Goal: Task Accomplishment & Management: Use online tool/utility

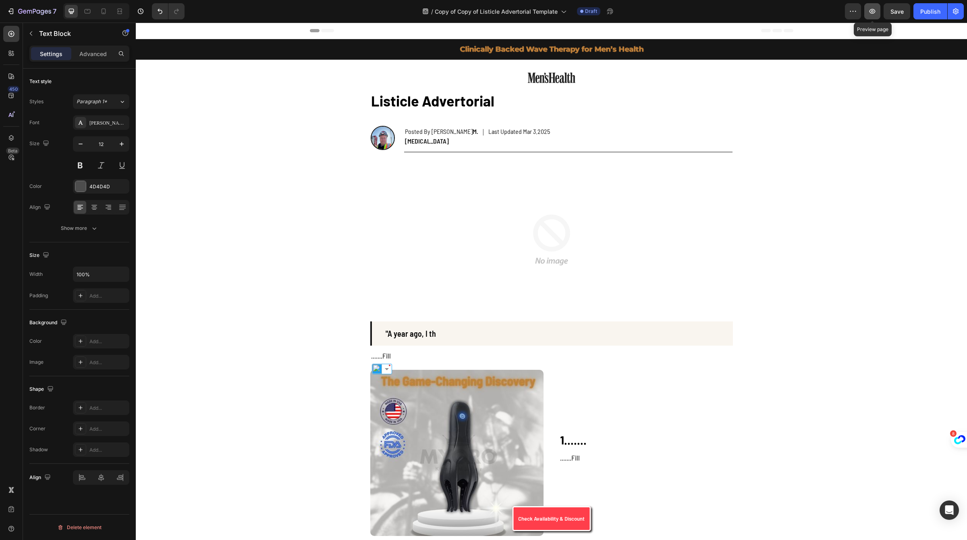
click at [869, 15] on icon "button" at bounding box center [872, 11] width 8 height 8
click at [923, 5] on button "Publish" at bounding box center [931, 11] width 34 height 16
click at [905, 5] on button "Save" at bounding box center [897, 11] width 27 height 16
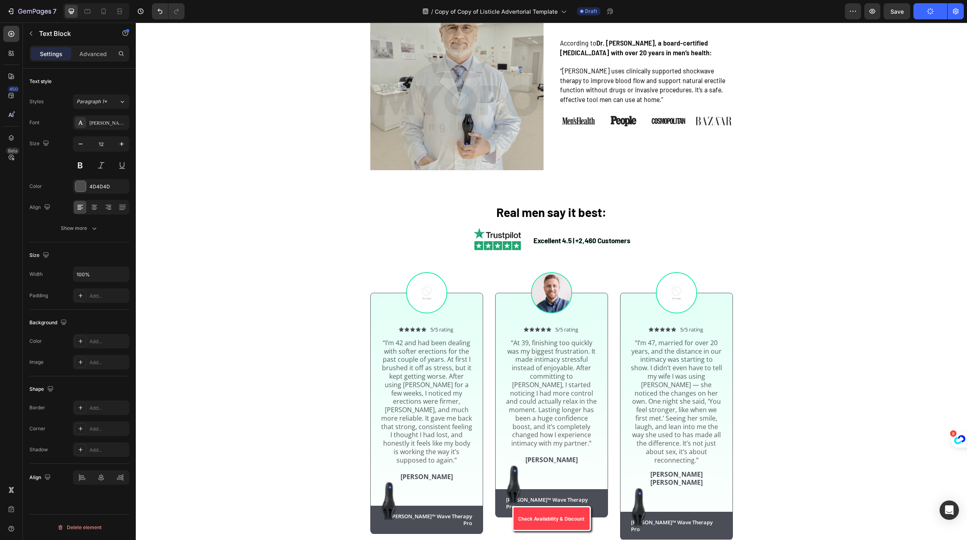
scroll to position [1335, 0]
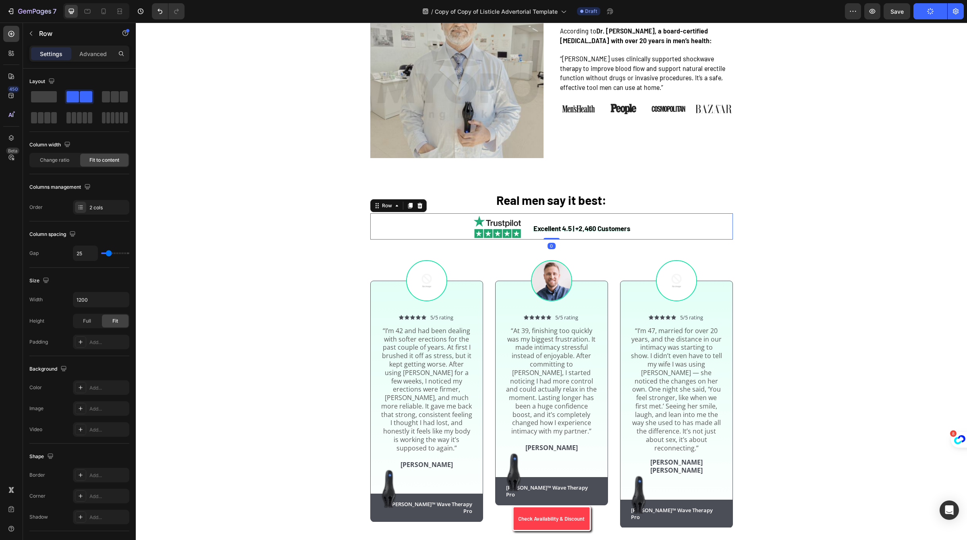
click at [678, 213] on div "Excellent 4.5 | +2,460 Customers Text Block Image Row 0" at bounding box center [551, 226] width 363 height 26
click at [671, 184] on h2 "Real men say it best:" at bounding box center [551, 198] width 363 height 29
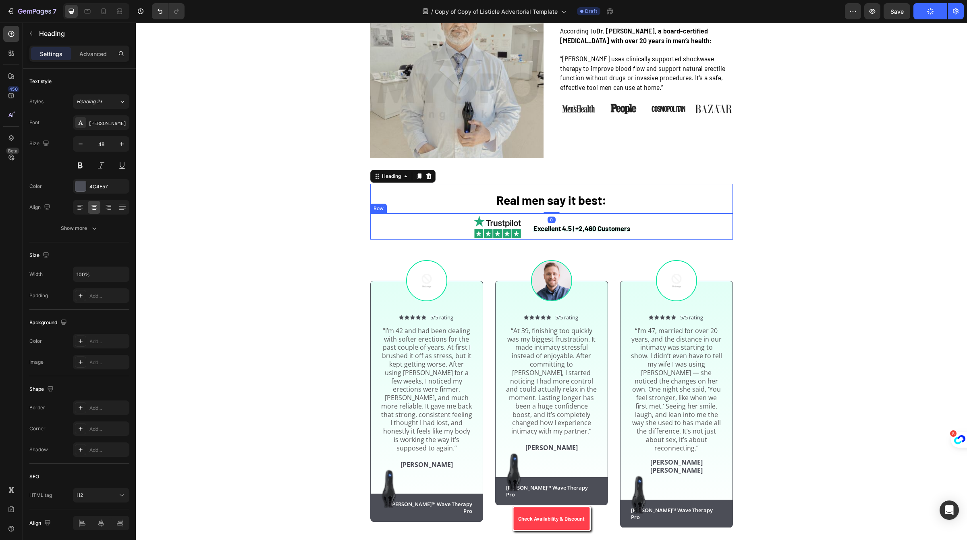
click at [701, 213] on div "Excellent 4.5 | +2,460 Customers Text Block Image Row" at bounding box center [551, 226] width 363 height 26
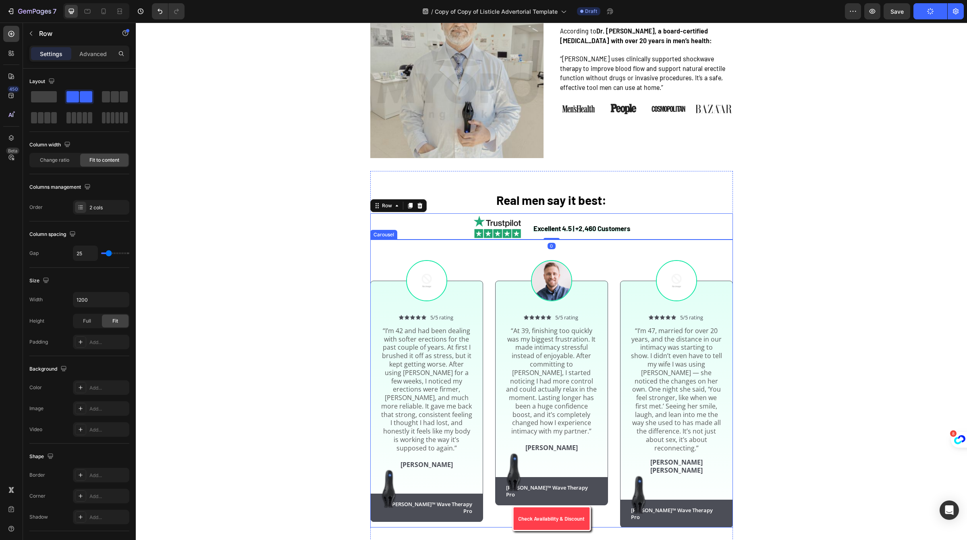
click at [728, 239] on div "Image Icon Icon Icon Icon Icon Icon List 5/5 rating Text Block Row “I’m 47, mar…" at bounding box center [676, 383] width 113 height 288
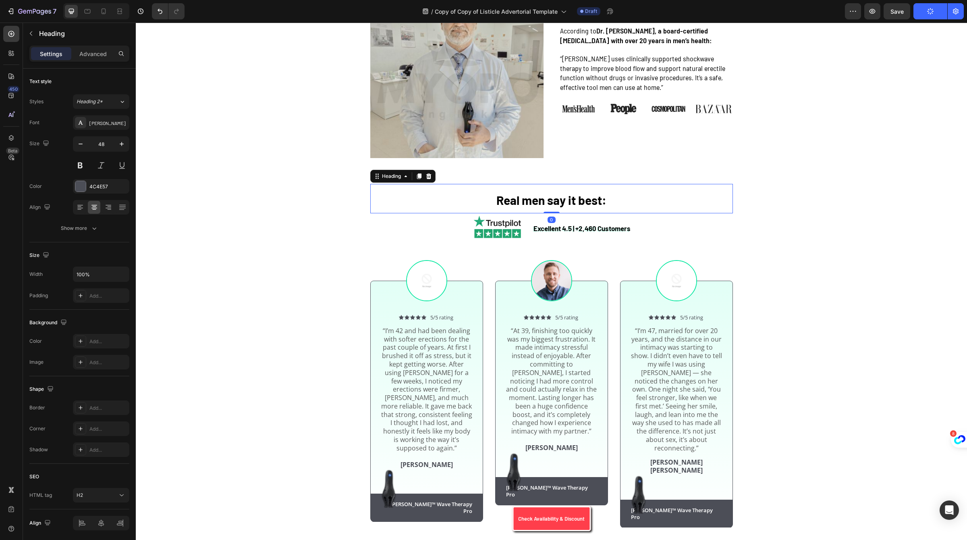
click at [695, 184] on h2 "Real men say it best:" at bounding box center [551, 198] width 363 height 29
click at [693, 171] on div "Real men say it best: Heading 0 Excellent 4.5 | +2,460 Customers Text Block Ima…" at bounding box center [551, 356] width 363 height 370
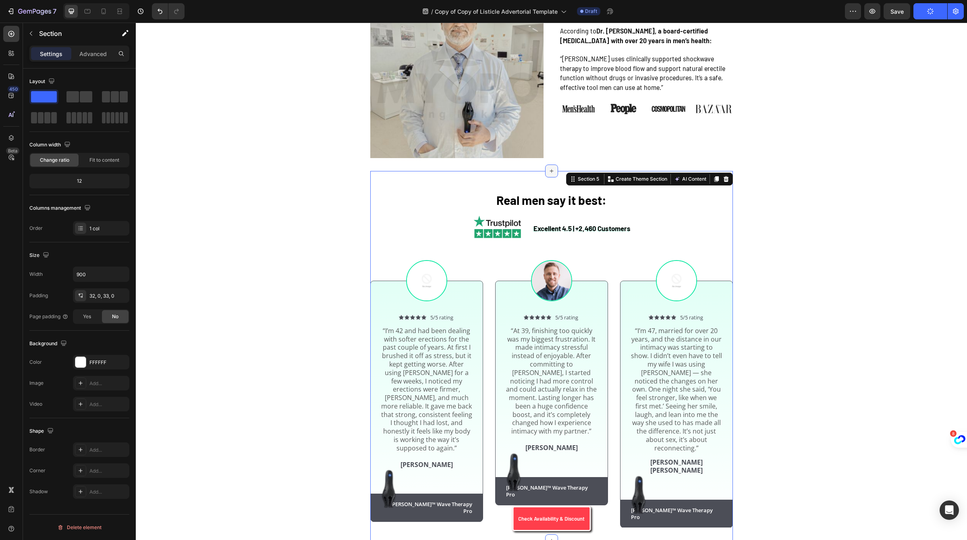
click at [556, 164] on div at bounding box center [551, 170] width 13 height 13
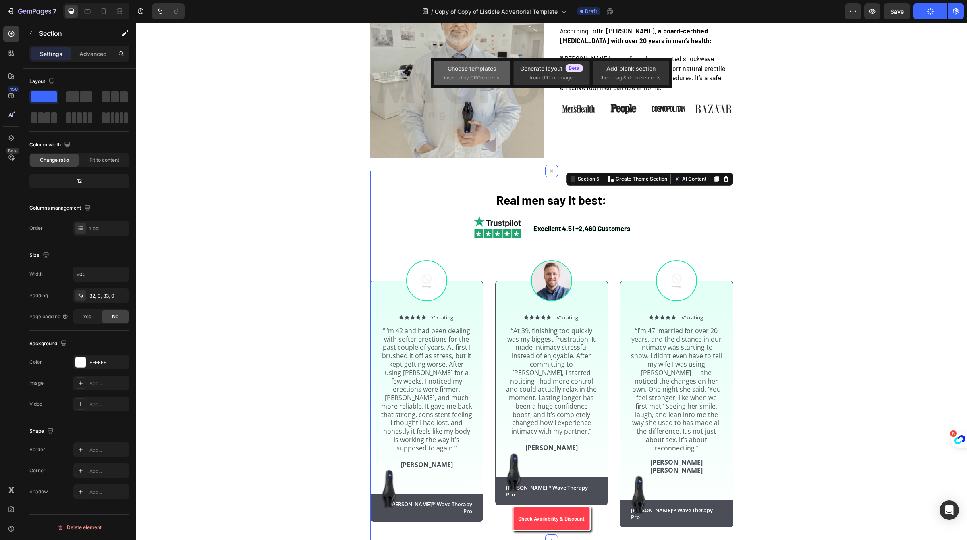
click at [499, 74] on div "inspired by CRO experts" at bounding box center [472, 77] width 56 height 7
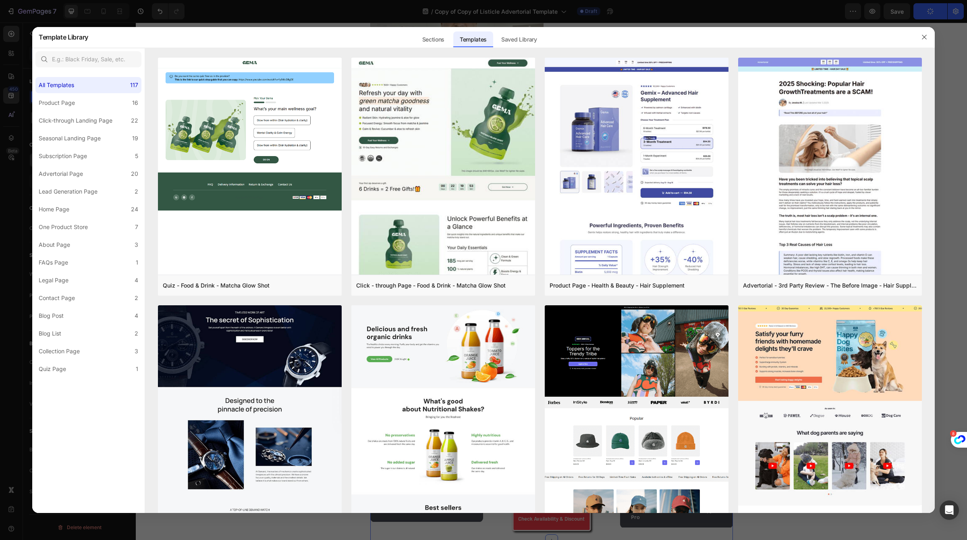
click at [513, 50] on div at bounding box center [540, 53] width 790 height 10
click at [0, 0] on div "Saved Library" at bounding box center [0, 0] width 0 height 0
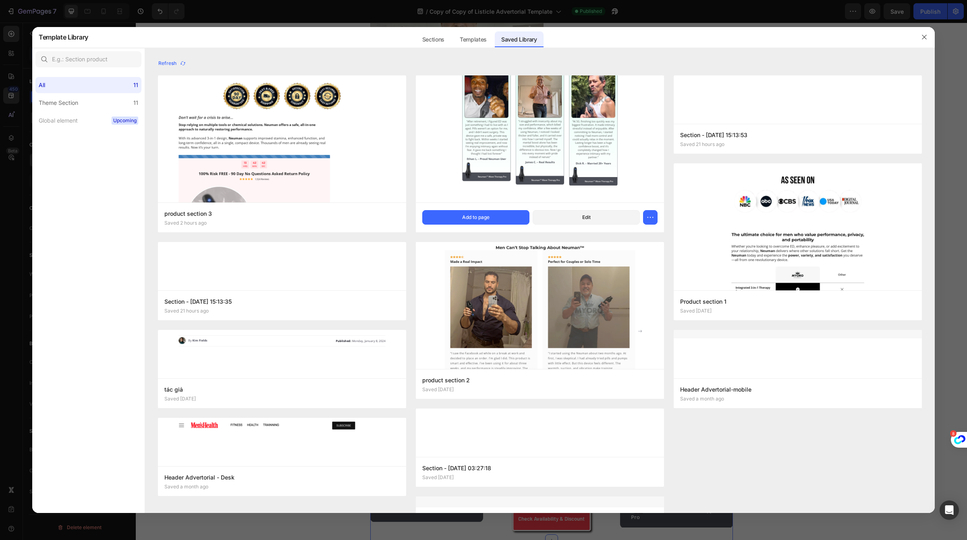
click at [537, 129] on img at bounding box center [540, 112] width 248 height 182
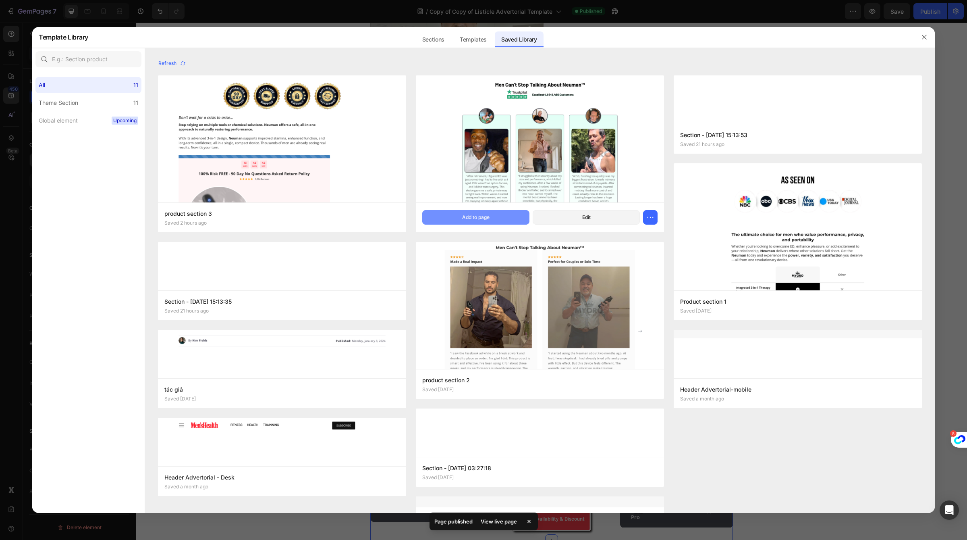
click at [483, 216] on div "Add to page" at bounding box center [475, 217] width 27 height 7
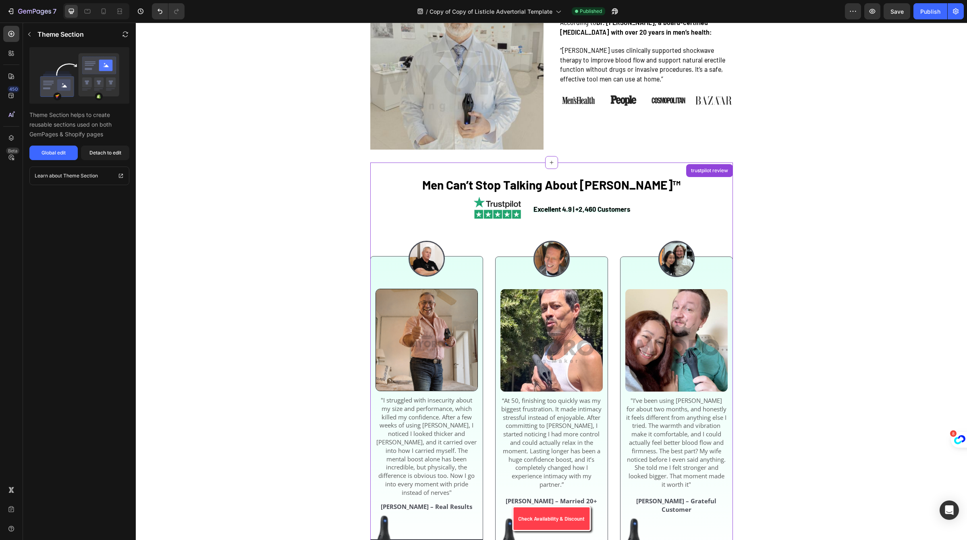
scroll to position [1358, 0]
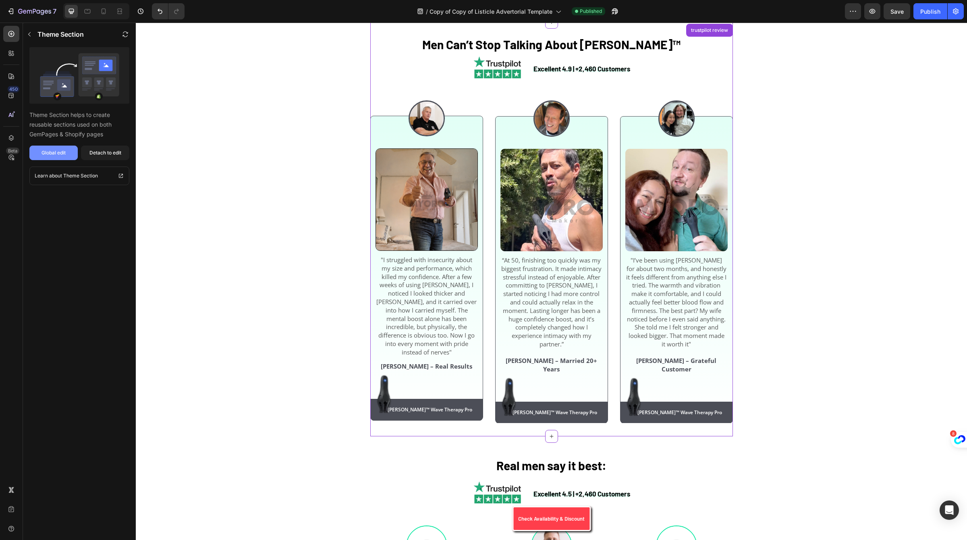
click at [59, 159] on button "Global edit" at bounding box center [53, 152] width 48 height 15
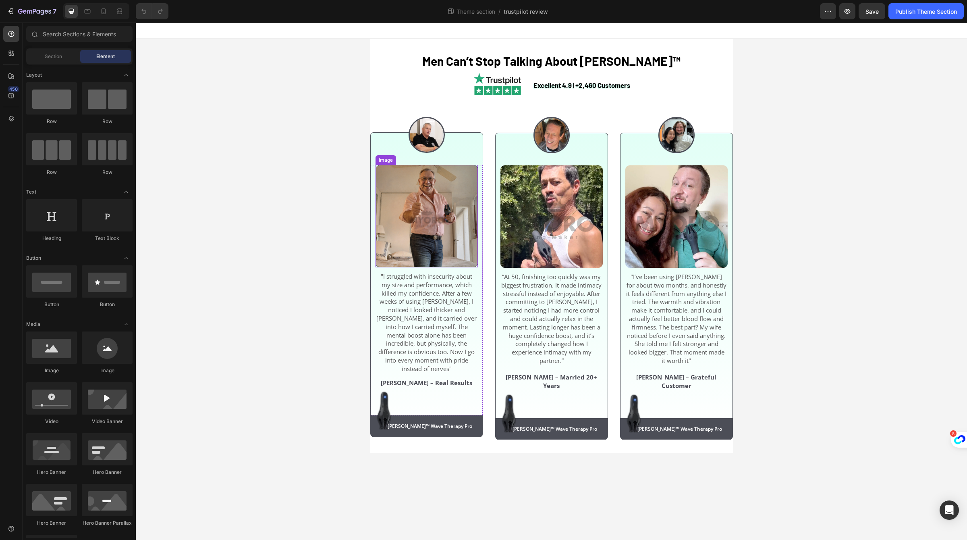
click at [440, 214] on img at bounding box center [427, 216] width 102 height 102
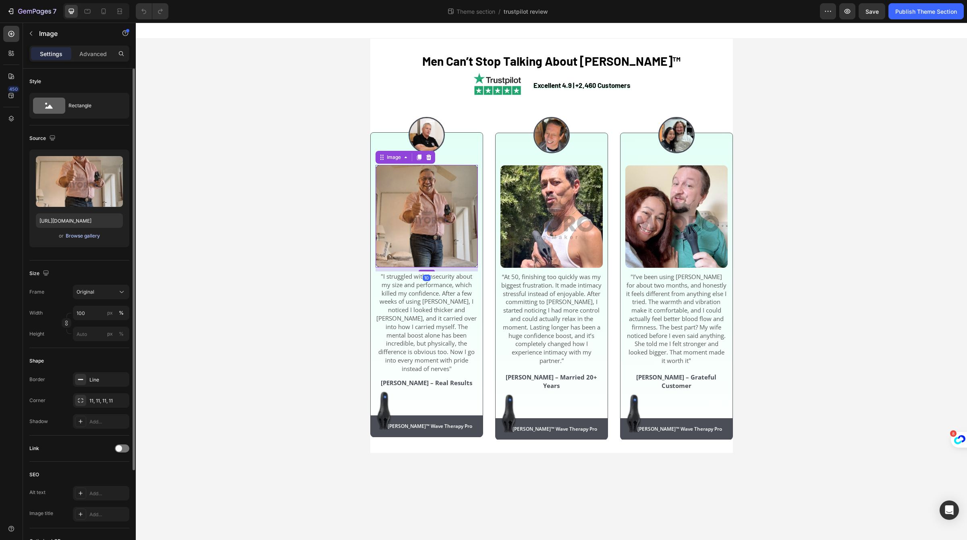
click at [85, 235] on div "Browse gallery" at bounding box center [83, 235] width 34 height 7
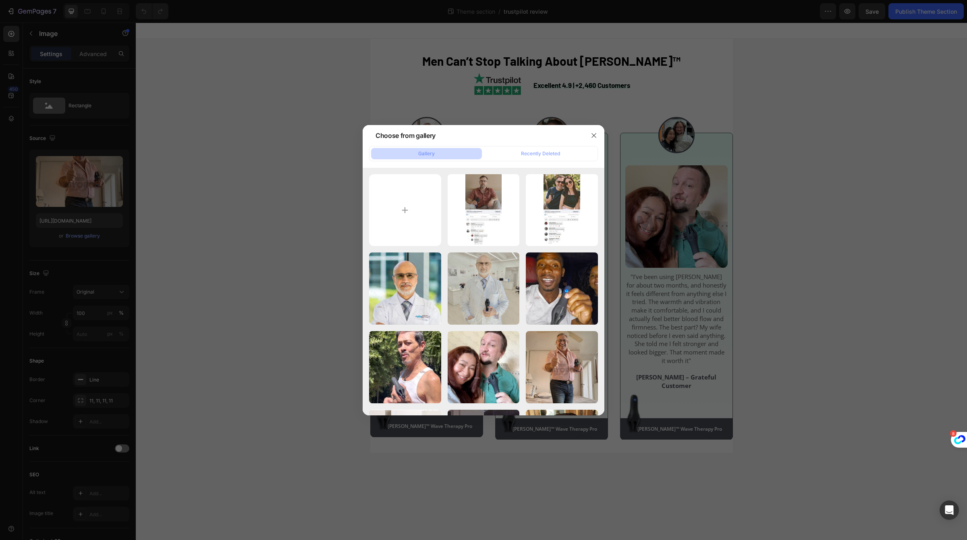
click at [683, 246] on div at bounding box center [483, 270] width 967 height 540
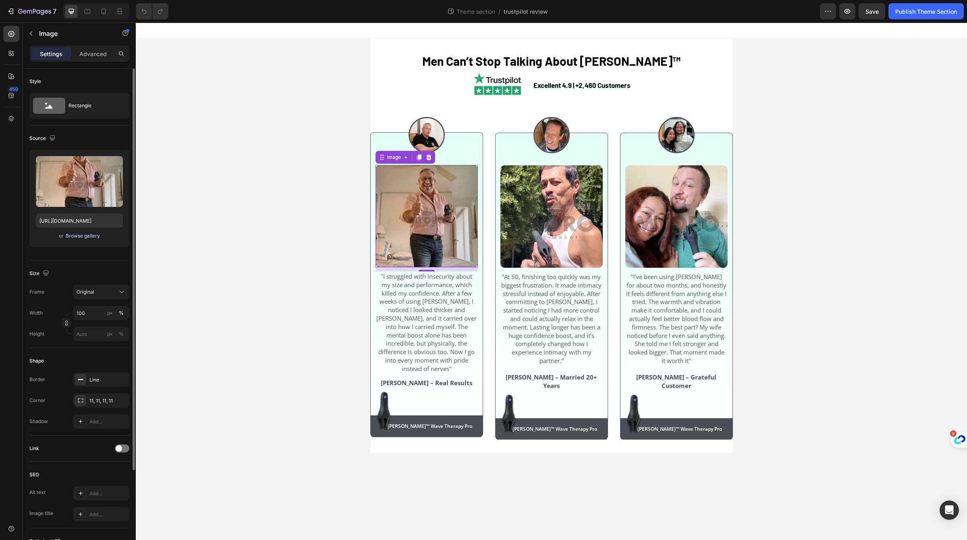
click at [93, 235] on div "Browse gallery" at bounding box center [83, 235] width 34 height 7
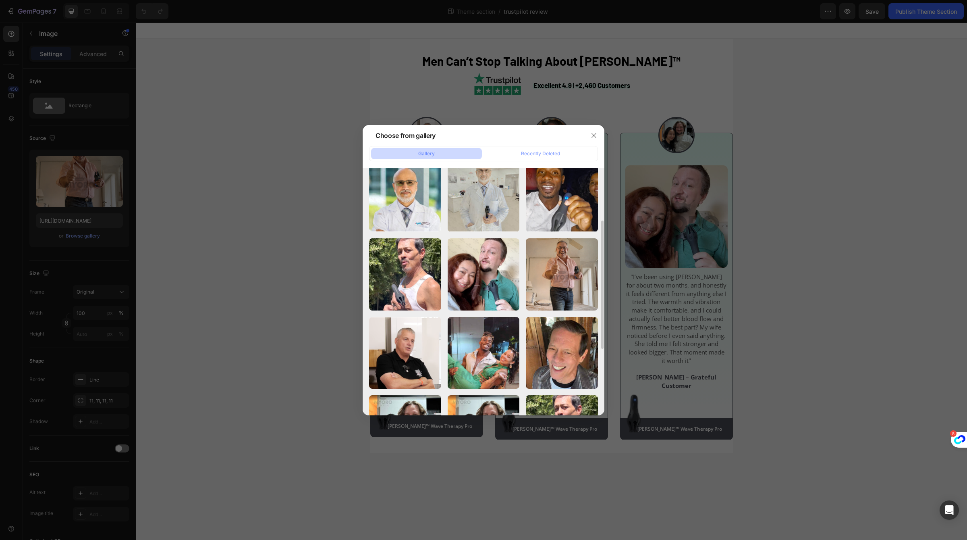
scroll to position [96, 0]
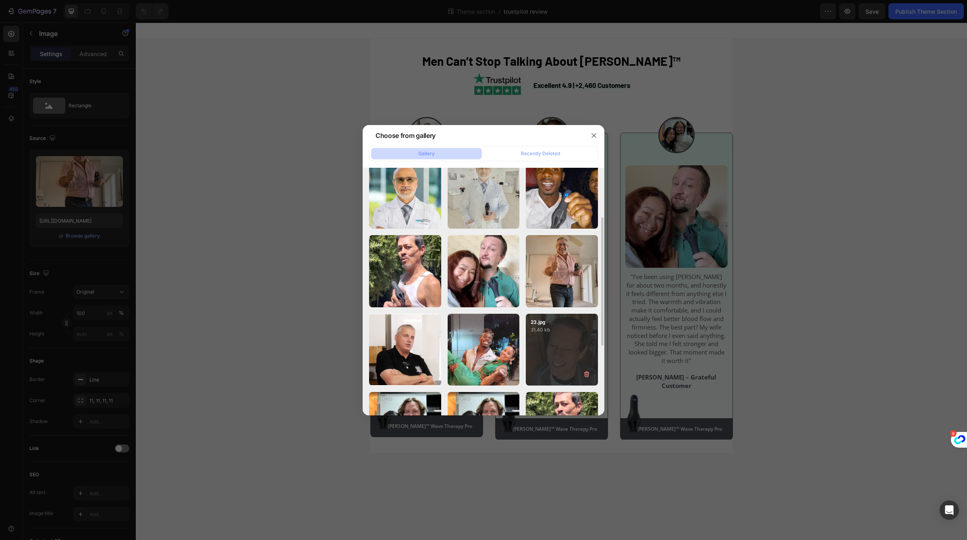
click at [527, 334] on div "23.jpg 31.40 kb" at bounding box center [562, 350] width 72 height 72
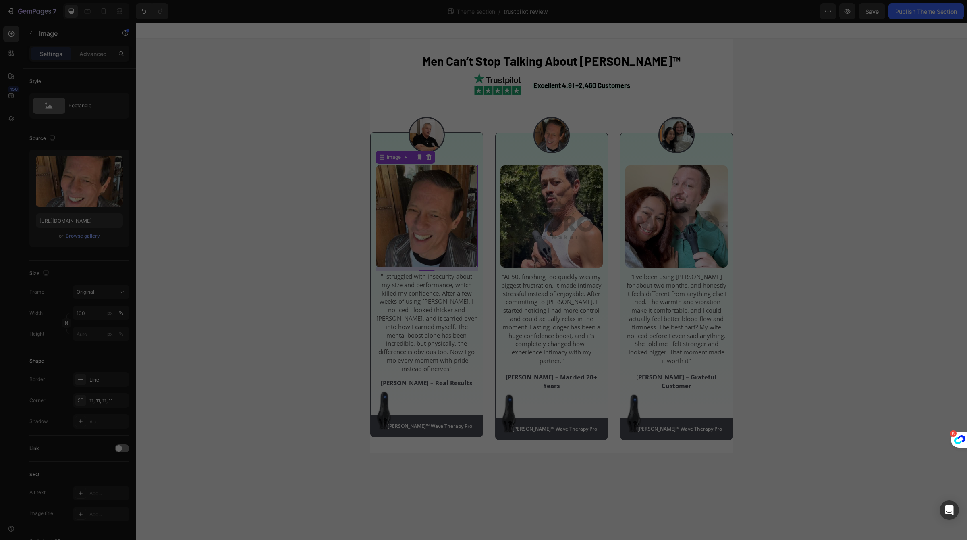
scroll to position [0, 0]
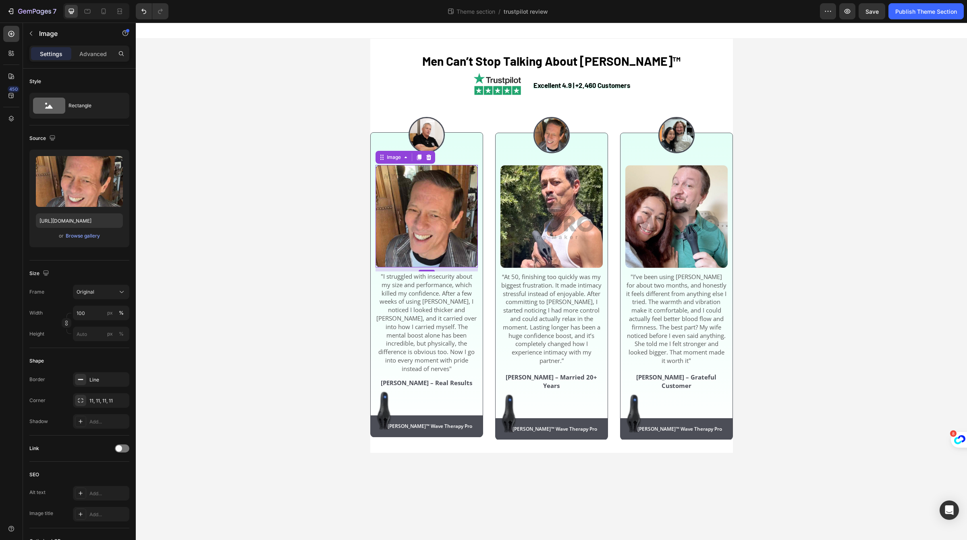
type input "[URL][DOMAIN_NAME]"
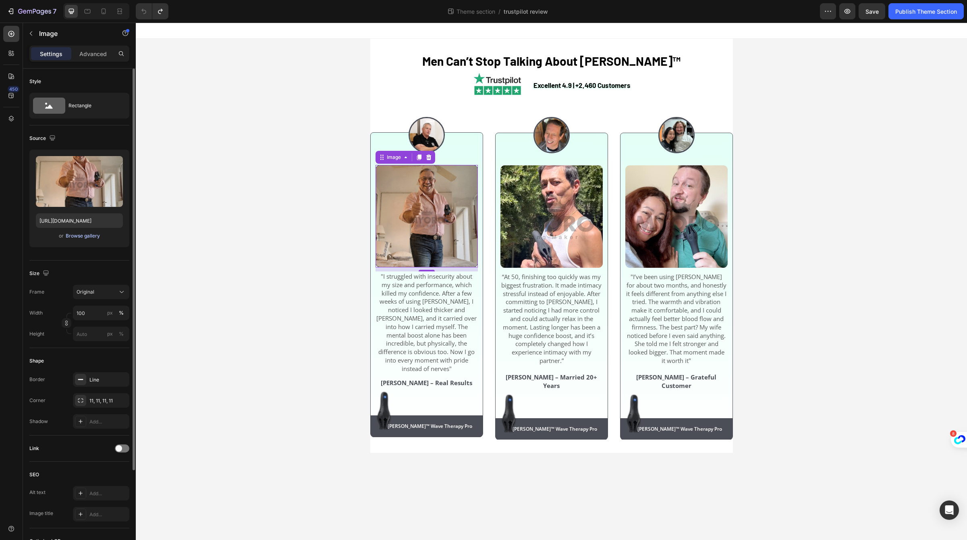
click at [82, 238] on div "Browse gallery" at bounding box center [83, 235] width 34 height 7
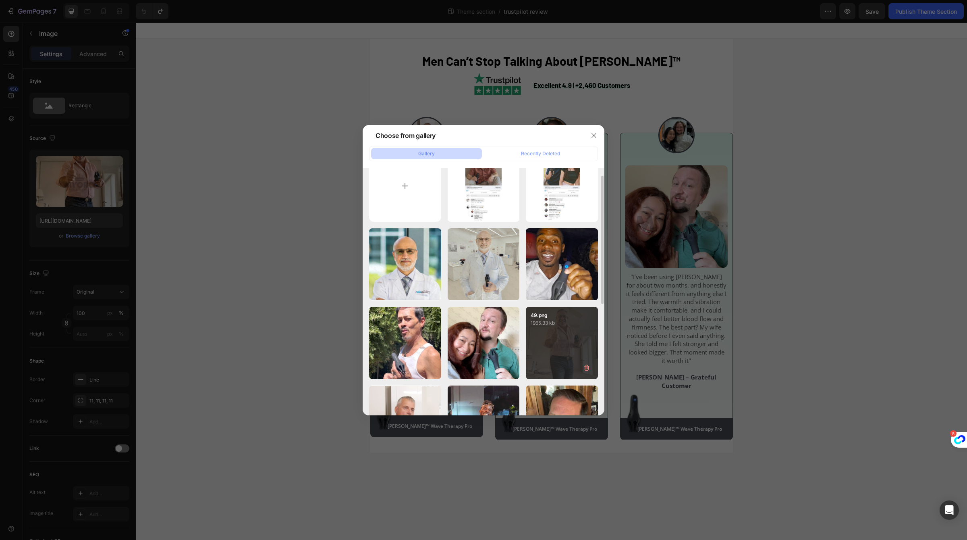
scroll to position [8, 0]
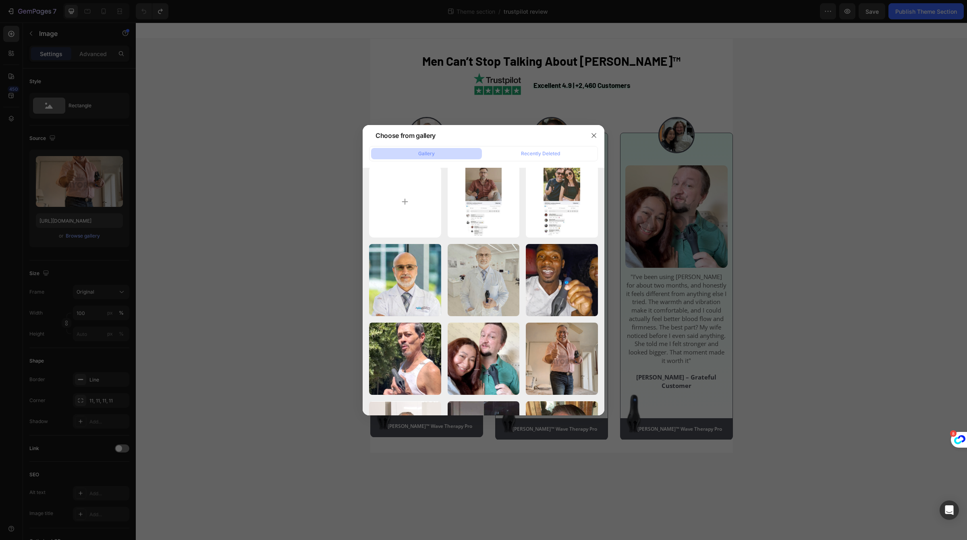
click at [648, 238] on div at bounding box center [483, 270] width 967 height 540
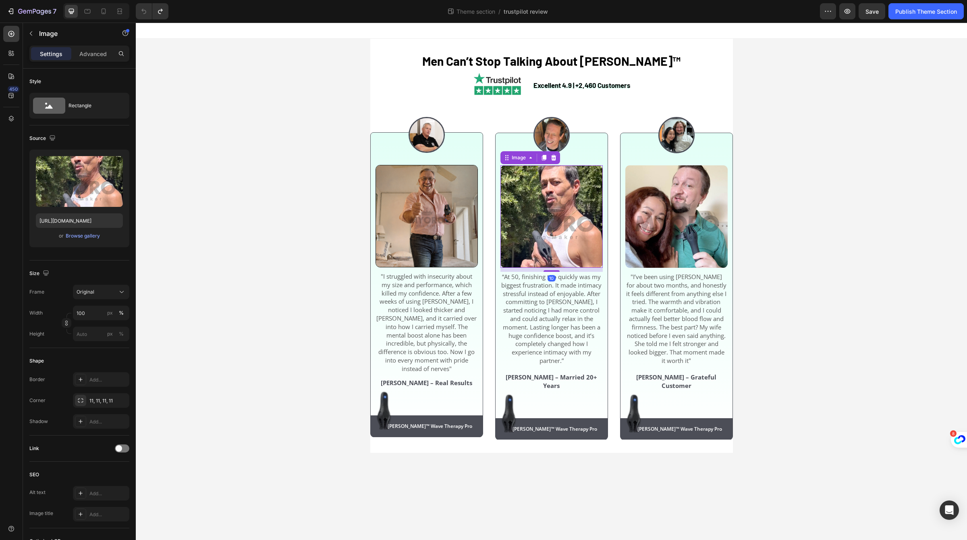
click at [573, 228] on img at bounding box center [551, 216] width 102 height 102
click at [92, 245] on div "Upload Image [URL][DOMAIN_NAME] or Browse gallery" at bounding box center [79, 199] width 100 height 98
click at [93, 237] on div "Browse gallery" at bounding box center [83, 235] width 34 height 7
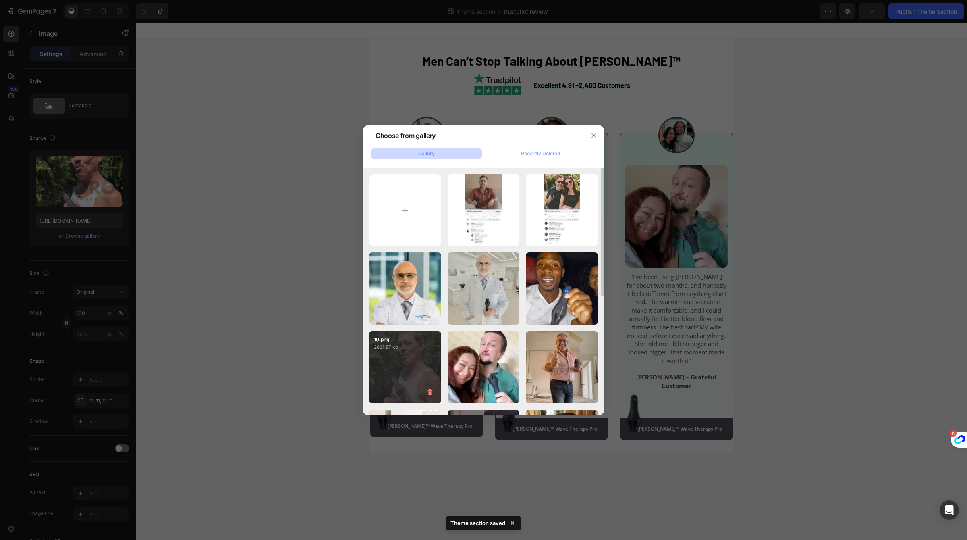
click at [404, 351] on div "10.png 2831.87 kb" at bounding box center [405, 367] width 72 height 72
type input "[URL][DOMAIN_NAME]"
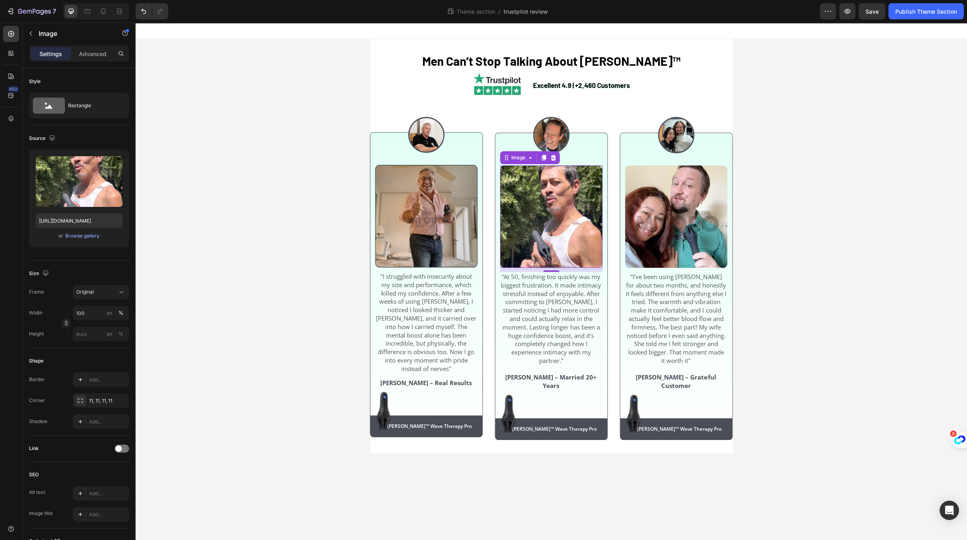
scroll to position [0, 0]
click at [665, 257] on img at bounding box center [676, 216] width 102 height 102
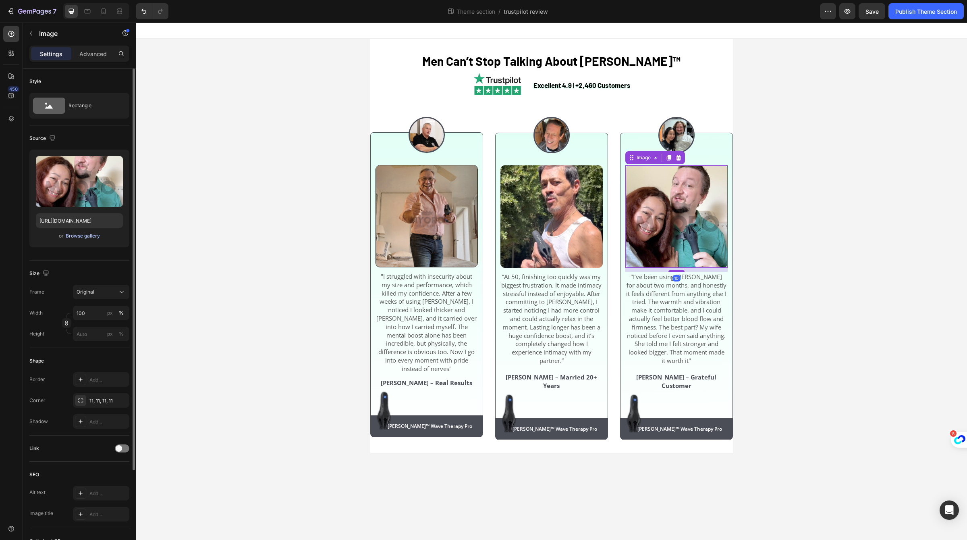
click at [80, 235] on div "Browse gallery" at bounding box center [83, 235] width 34 height 7
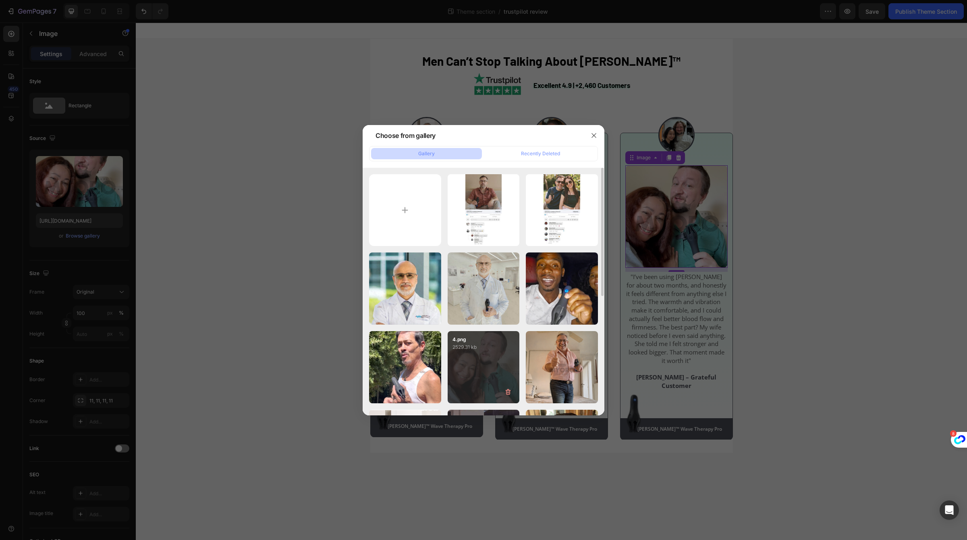
click at [476, 359] on div "4.png 2529.31 kb" at bounding box center [484, 367] width 72 height 72
type input "[URL][DOMAIN_NAME]"
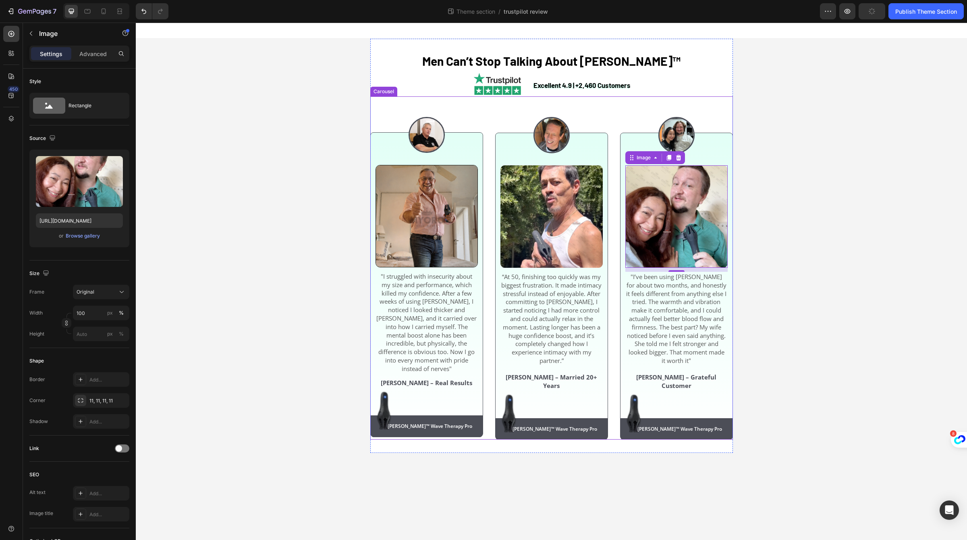
click at [401, 95] on div "Excellent 4.9 | +2,460 Customers Text Block Image Row" at bounding box center [551, 84] width 363 height 26
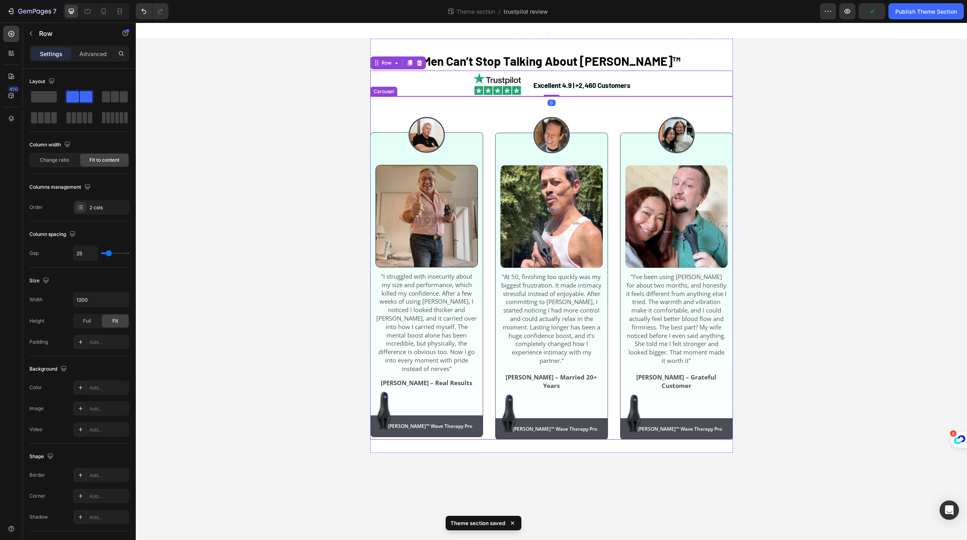
click at [370, 106] on div "Image Image "I struggled with insecurity about my size and performance, which k…" at bounding box center [426, 267] width 113 height 343
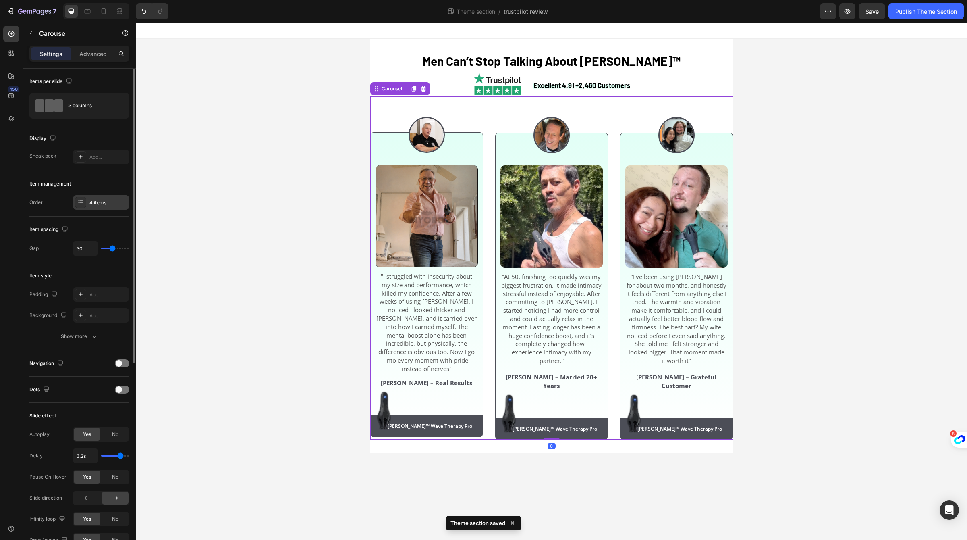
click at [90, 202] on div "4 items" at bounding box center [108, 202] width 38 height 7
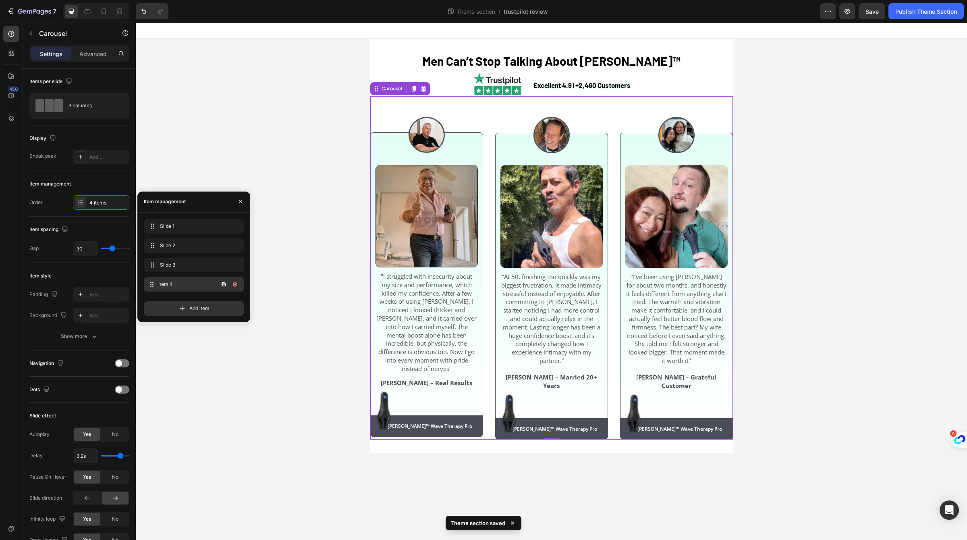
click at [173, 287] on span "Item 4" at bounding box center [188, 283] width 60 height 7
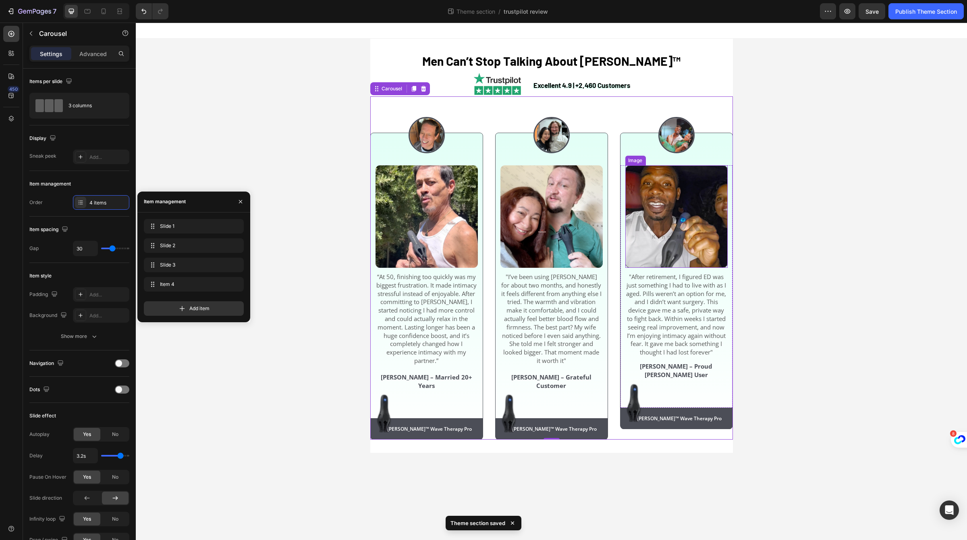
click at [664, 226] on img at bounding box center [676, 216] width 102 height 102
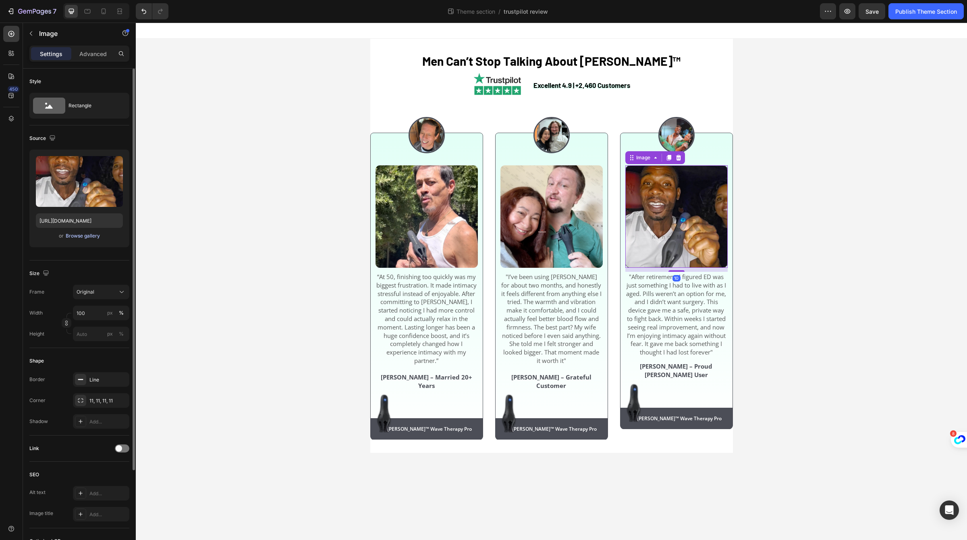
click at [92, 239] on button "Browse gallery" at bounding box center [82, 236] width 35 height 8
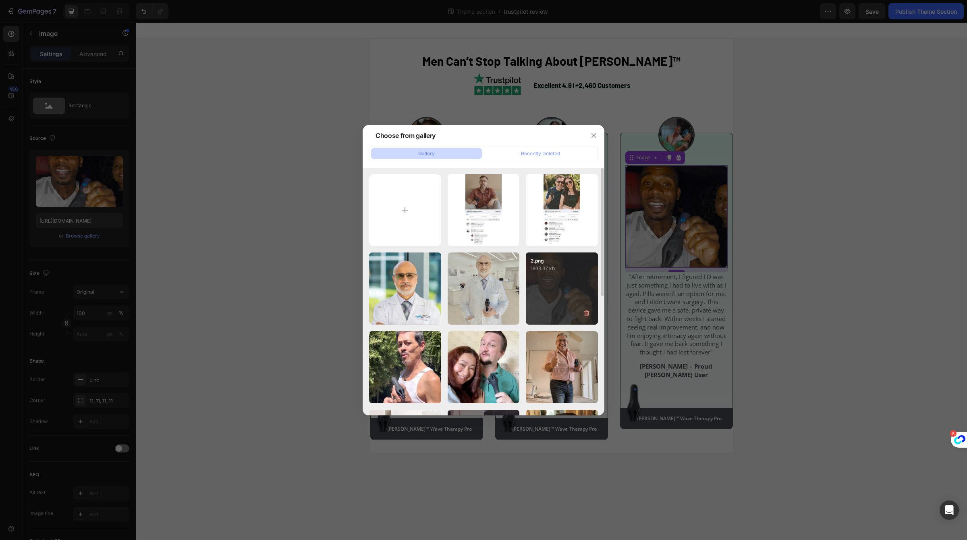
click at [549, 313] on div "2.png 1933.37 kb" at bounding box center [562, 288] width 72 height 72
type input "[URL][DOMAIN_NAME]"
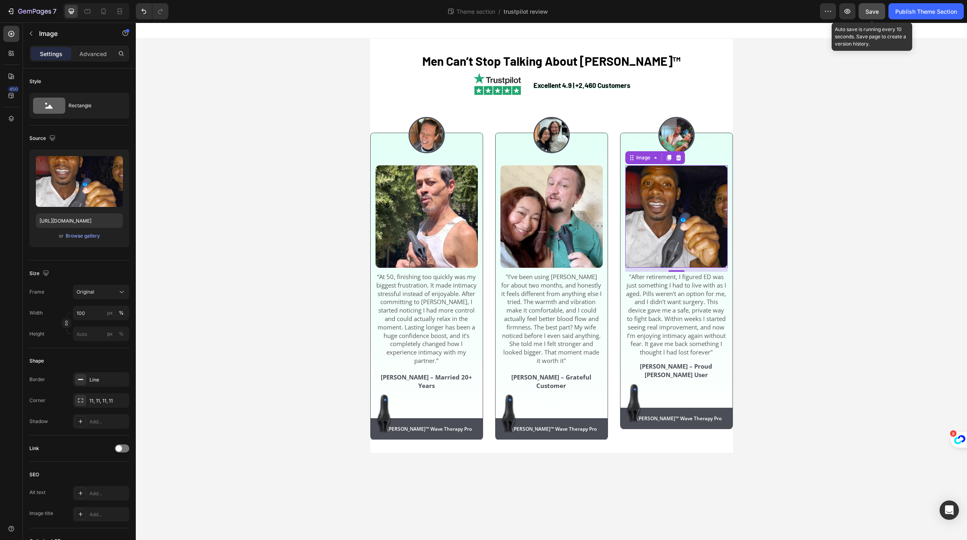
click at [868, 17] on button "Save" at bounding box center [872, 11] width 27 height 16
click at [912, 17] on button "Publish Theme Section" at bounding box center [926, 11] width 75 height 16
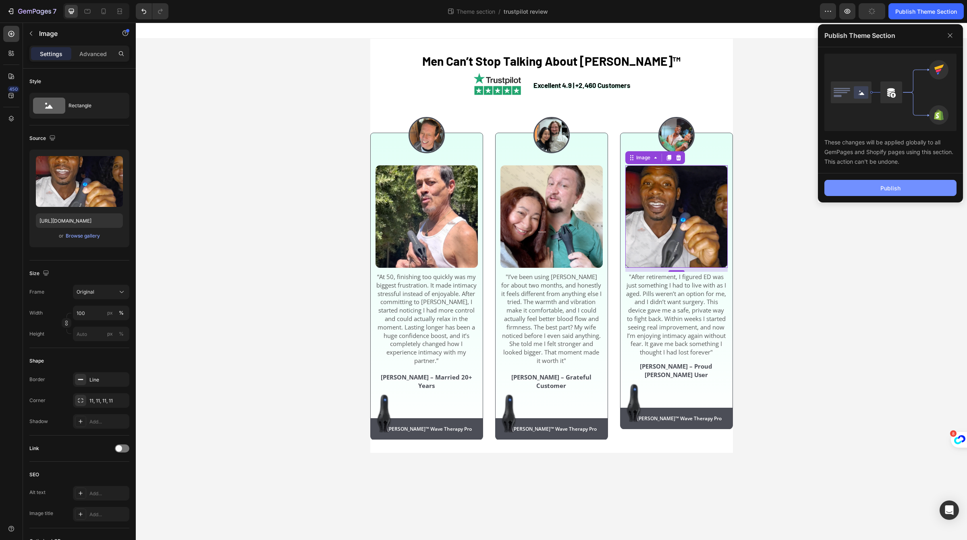
click at [837, 183] on button "Publish" at bounding box center [890, 188] width 132 height 16
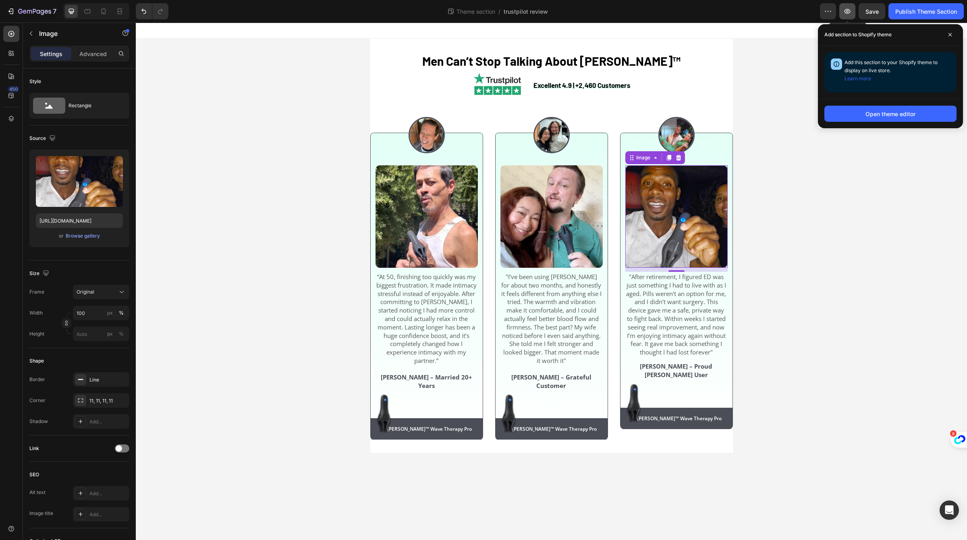
click at [850, 18] on button "button" at bounding box center [847, 11] width 16 height 16
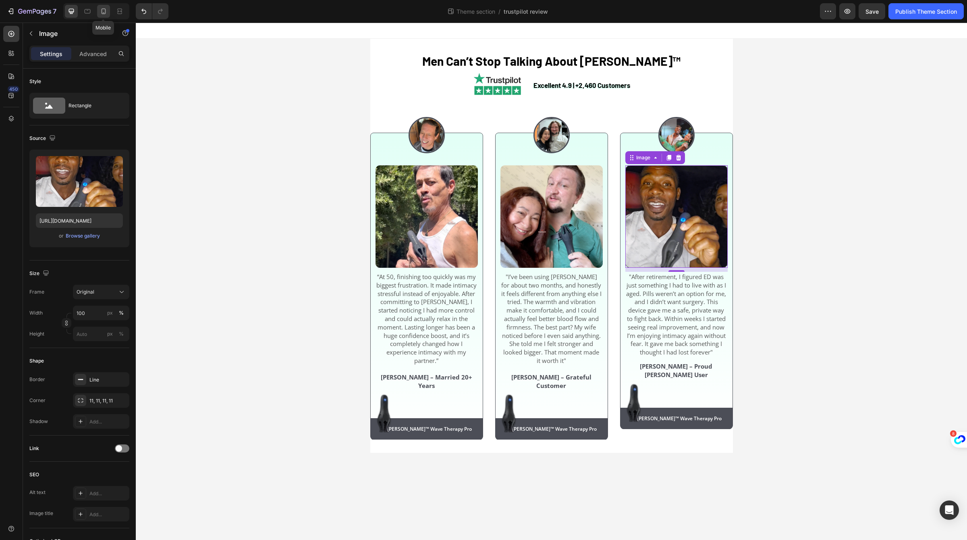
click at [104, 13] on icon at bounding box center [104, 11] width 8 height 8
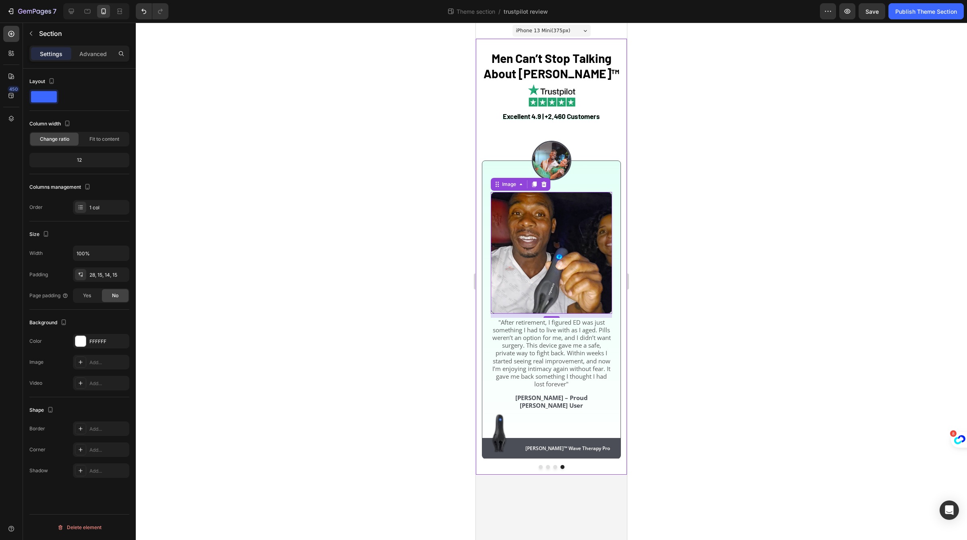
click at [540, 469] on div "Men Can’t Stop Talking About [PERSON_NAME]™ Heading Excellent 4.9 | +2,460 Cust…" at bounding box center [551, 257] width 151 height 436
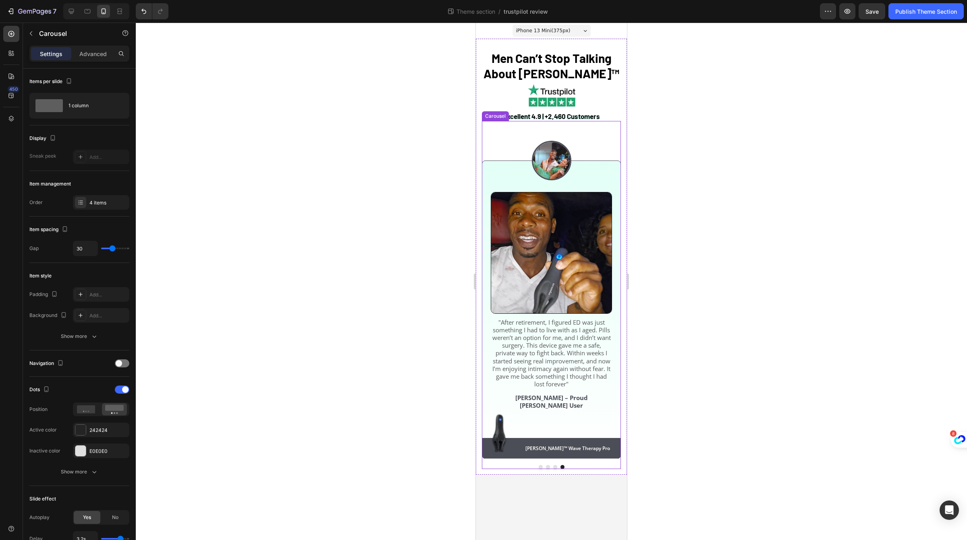
click at [540, 466] on button "Dot" at bounding box center [541, 467] width 4 height 4
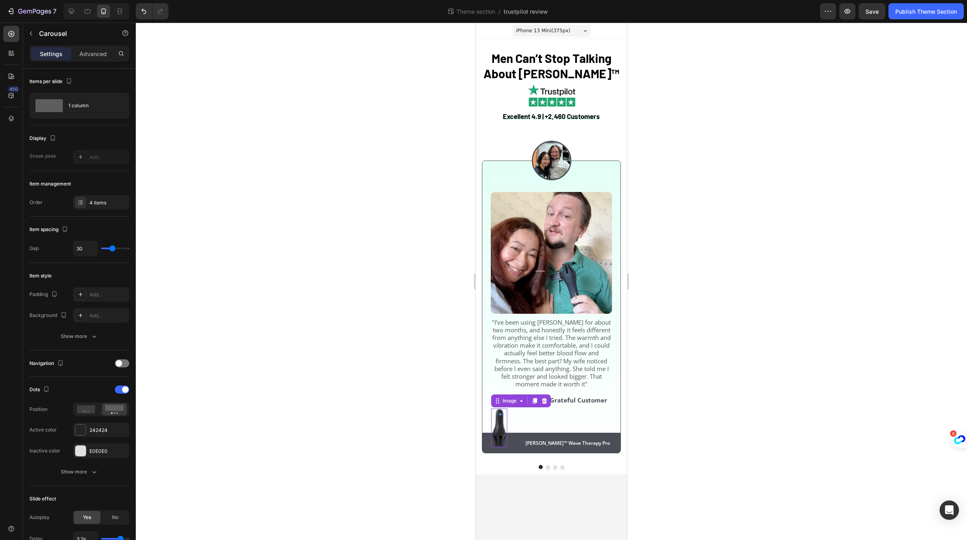
click at [504, 425] on img at bounding box center [499, 427] width 16 height 39
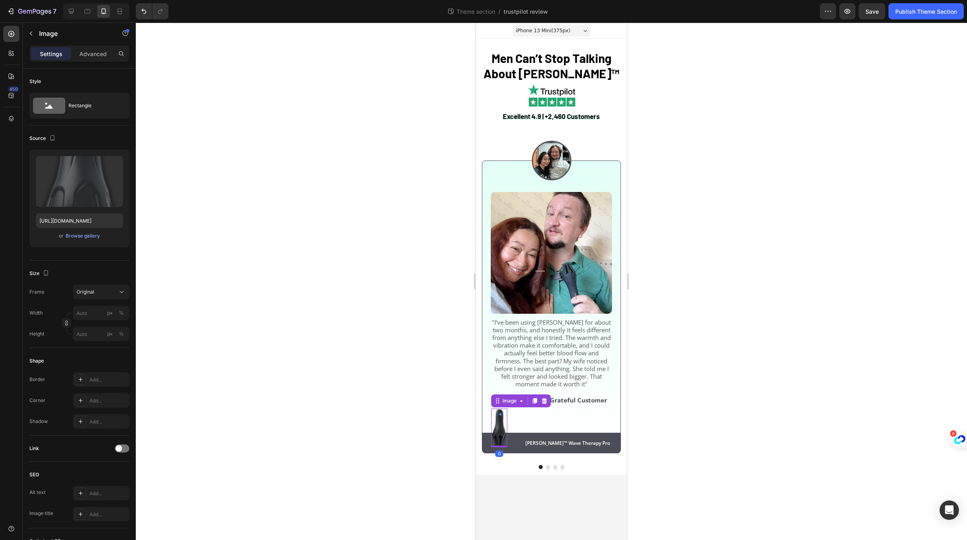
drag, startPoint x: 544, startPoint y: 400, endPoint x: 422, endPoint y: 418, distance: 124.2
click at [476, 418] on html "iPhone 13 Mini ( 375 px) iPhone 13 Mini iPhone 13 Pro iPhone 11 Pro Max iPhone …" at bounding box center [551, 299] width 151 height 552
click at [66, 10] on div at bounding box center [71, 11] width 13 height 13
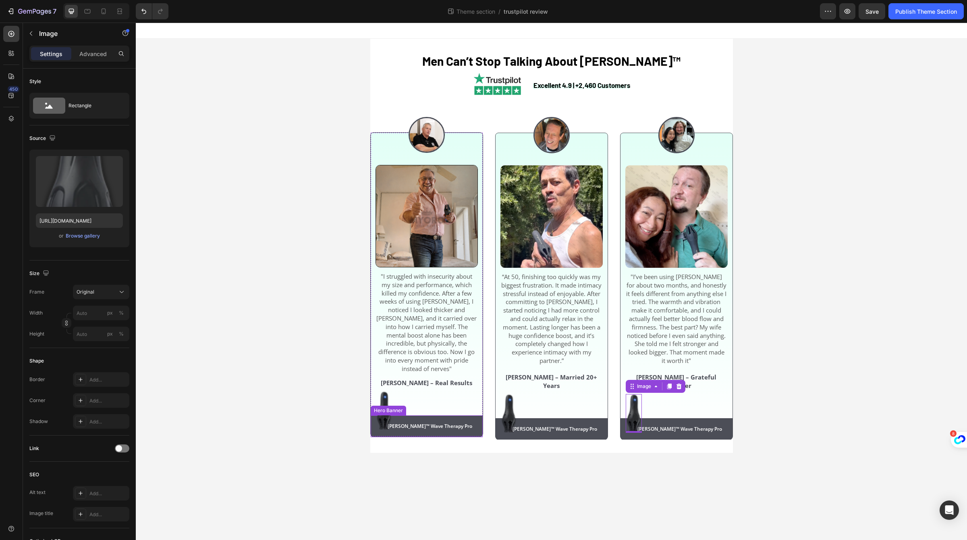
click at [388, 411] on img at bounding box center [384, 410] width 16 height 39
click at [428, 378] on div at bounding box center [429, 383] width 10 height 10
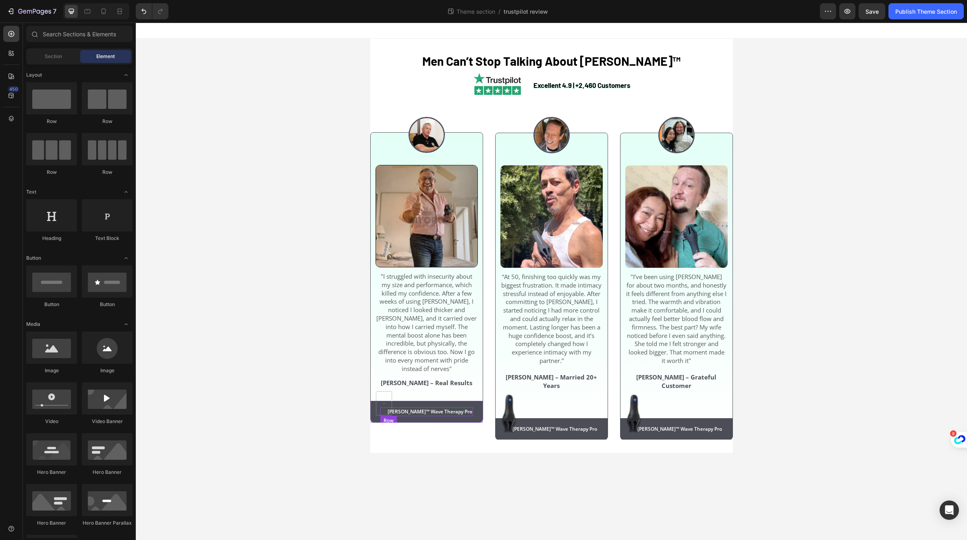
click at [401, 407] on div "[PERSON_NAME]™ Wave Therapy Pro Text Block Row" at bounding box center [426, 411] width 93 height 9
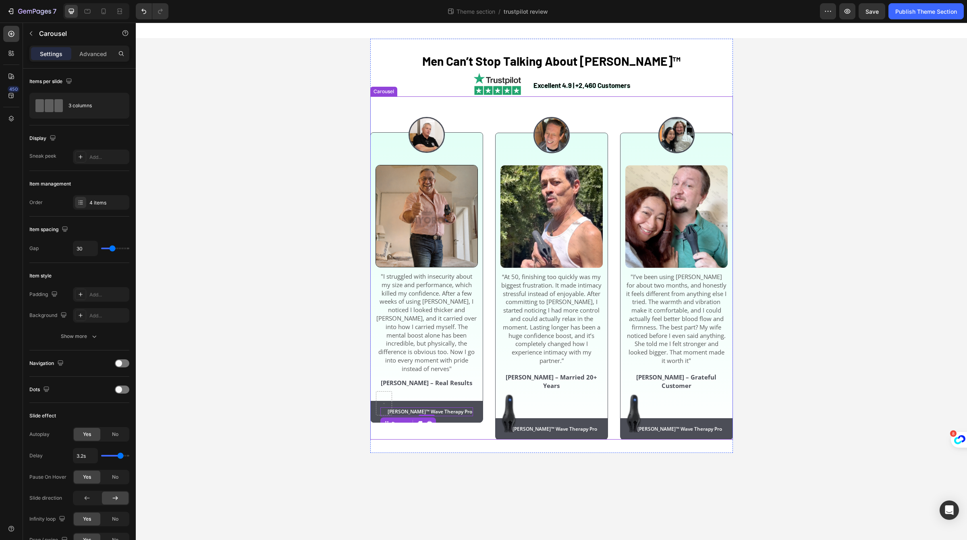
click at [431, 417] on div "Image Image "I struggled with insecurity about my size and performance, which k…" at bounding box center [426, 267] width 113 height 343
click at [408, 408] on span "[PERSON_NAME]™ Wave Therapy Pro" at bounding box center [430, 411] width 85 height 7
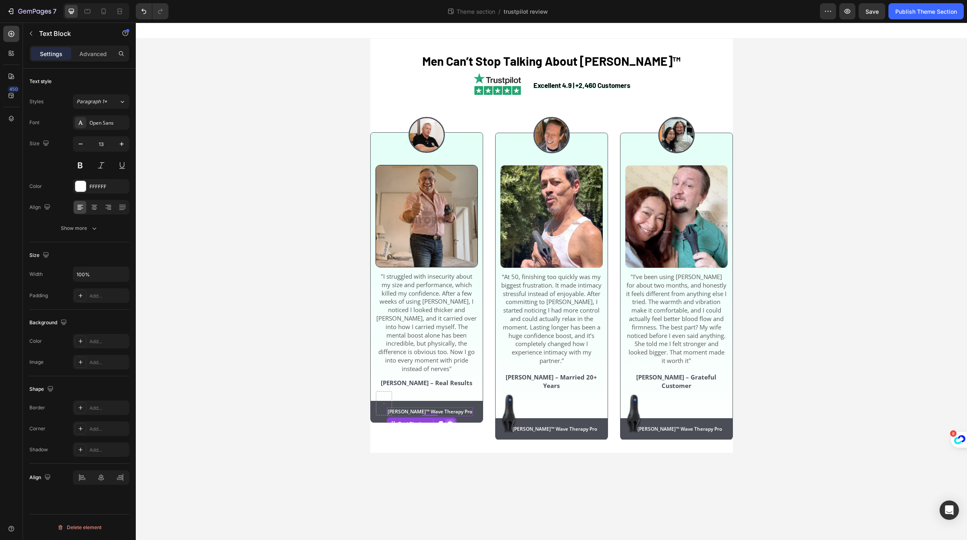
click at [453, 421] on icon at bounding box center [449, 424] width 5 height 6
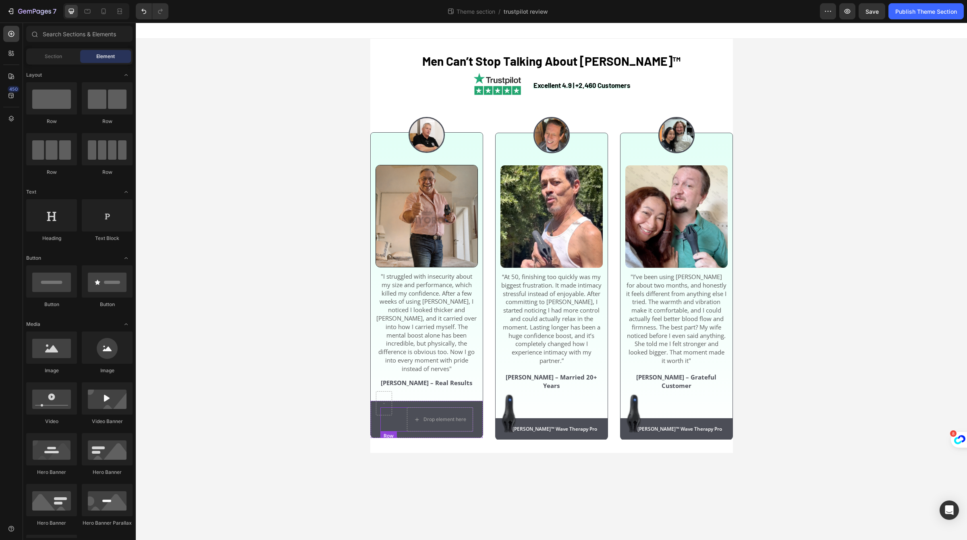
click at [400, 411] on div "Drop element here Row" at bounding box center [426, 419] width 93 height 24
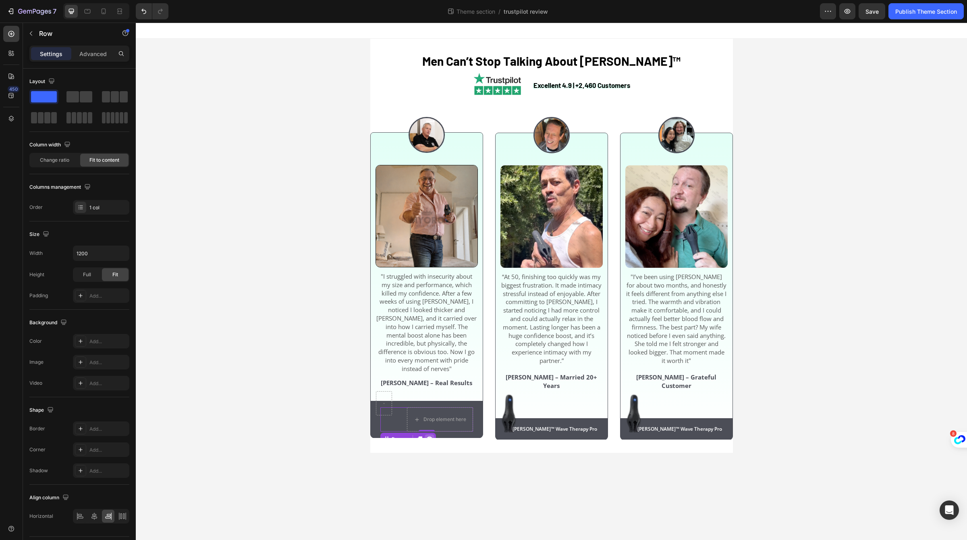
click at [428, 436] on icon at bounding box center [429, 439] width 6 height 6
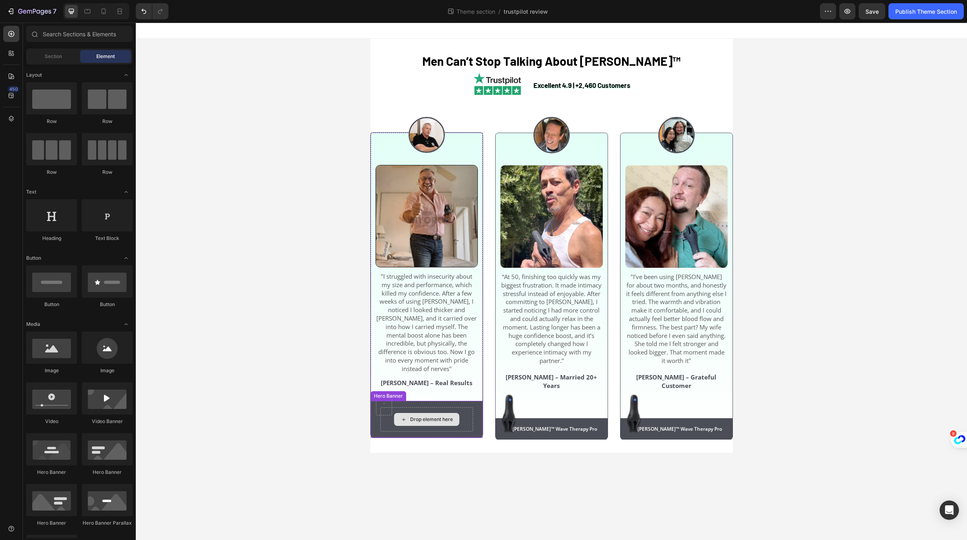
click at [408, 417] on div "Drop element here" at bounding box center [426, 419] width 65 height 13
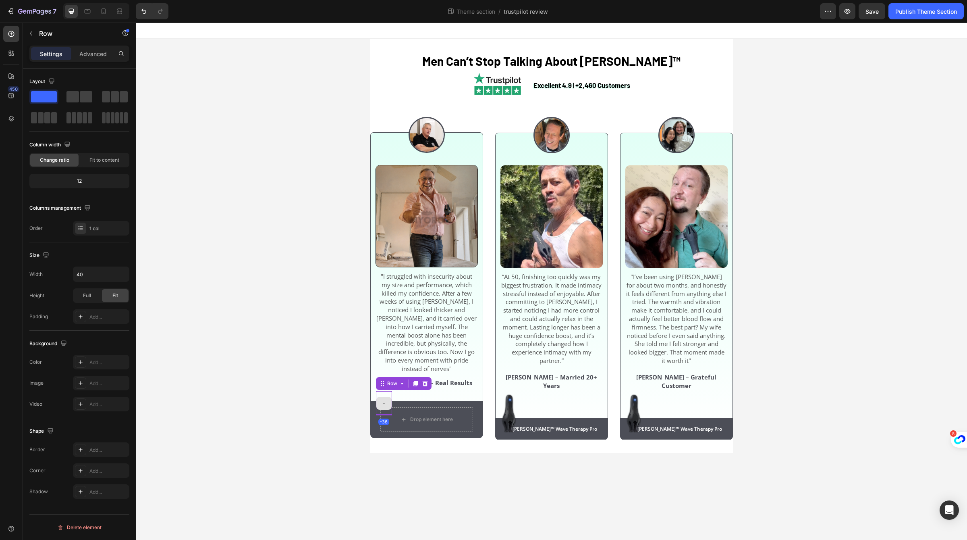
click at [388, 406] on div at bounding box center [384, 403] width 16 height 24
click at [425, 380] on icon at bounding box center [424, 383] width 5 height 6
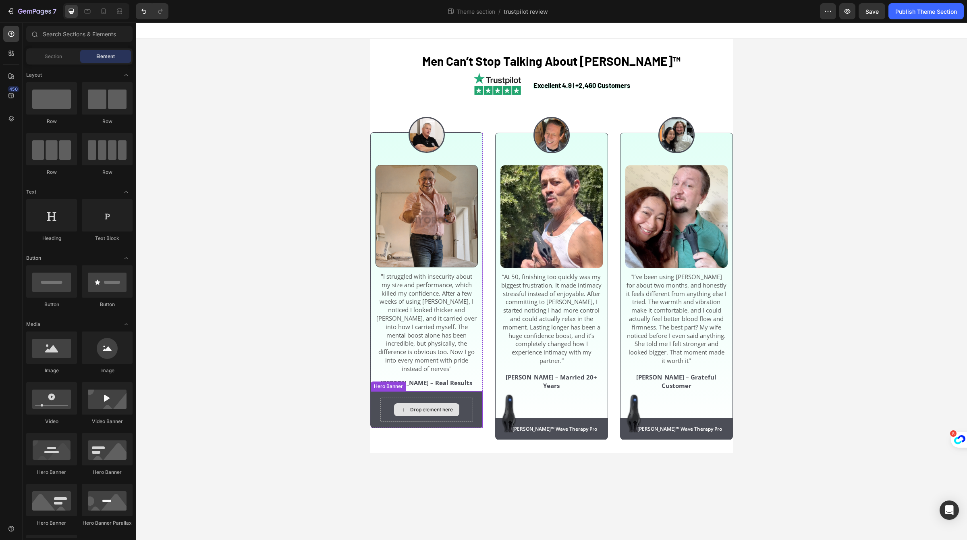
click at [410, 397] on div "Drop element here" at bounding box center [426, 409] width 93 height 24
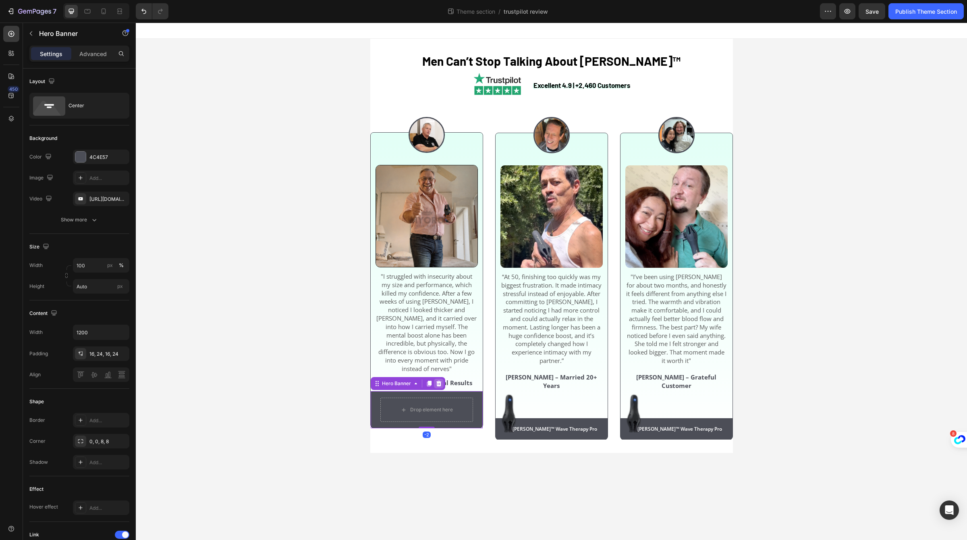
click at [438, 380] on icon at bounding box center [438, 383] width 5 height 6
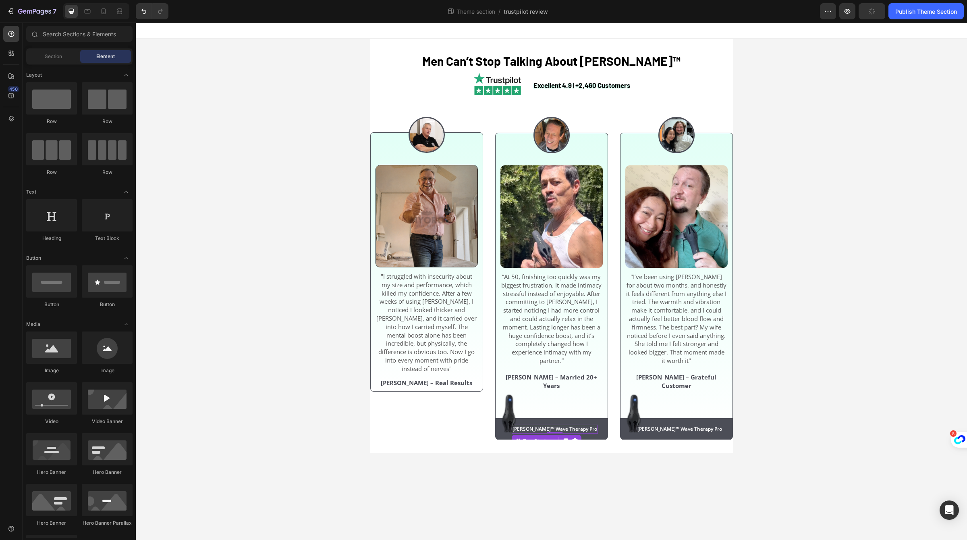
click at [538, 425] on span "[PERSON_NAME]™ Wave Therapy Pro" at bounding box center [555, 428] width 85 height 7
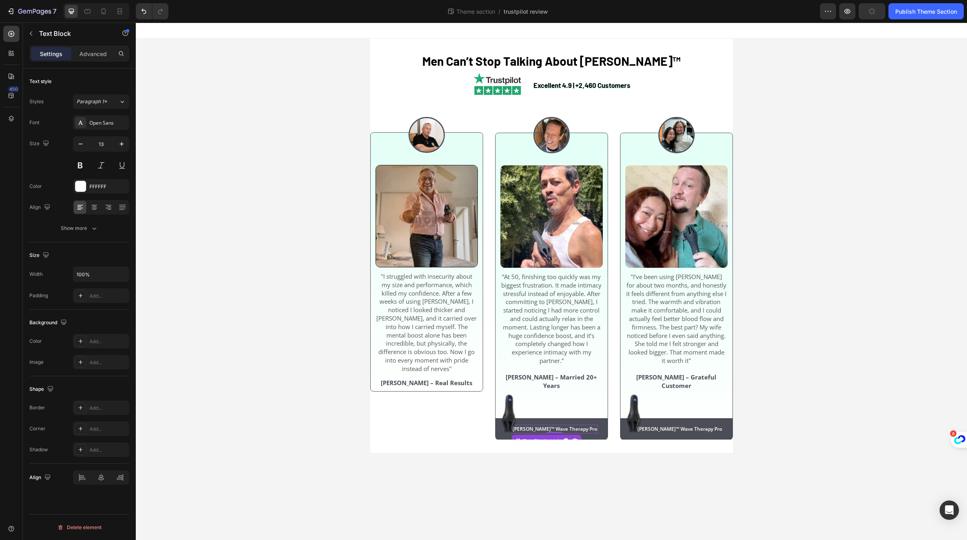
click at [581, 434] on div "Text Block" at bounding box center [547, 440] width 70 height 13
click at [578, 438] on icon at bounding box center [575, 441] width 6 height 6
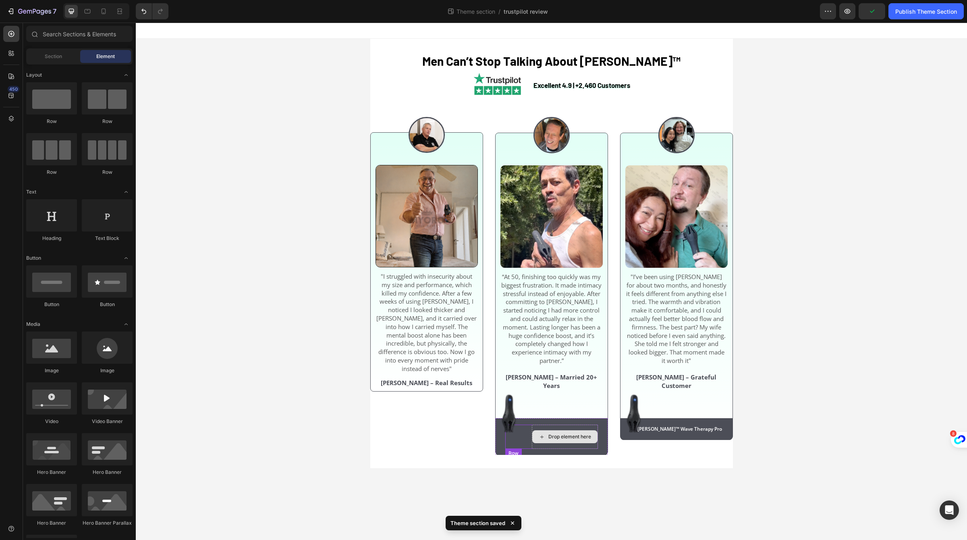
click at [592, 432] on div "Drop element here" at bounding box center [564, 436] width 65 height 13
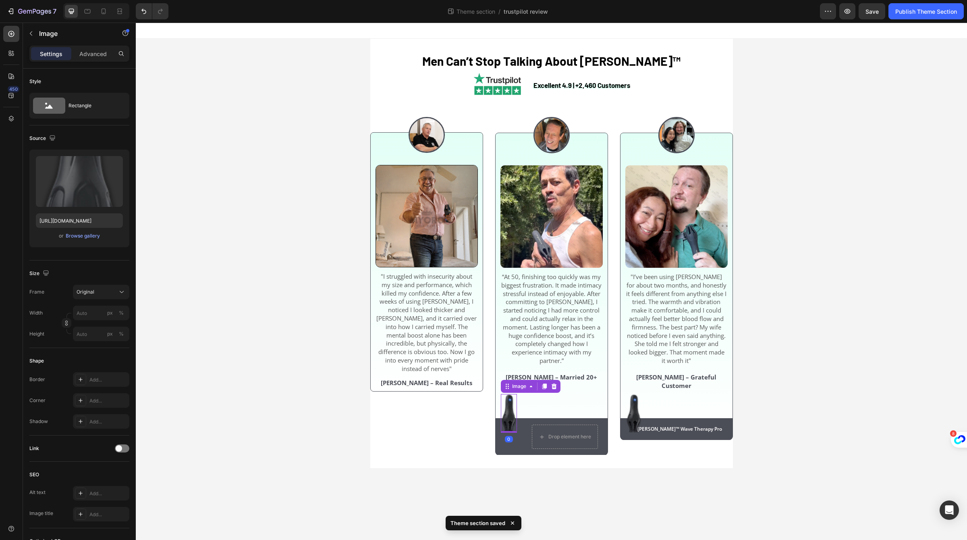
click at [513, 420] on img at bounding box center [509, 413] width 16 height 39
click at [552, 383] on icon at bounding box center [553, 386] width 5 height 6
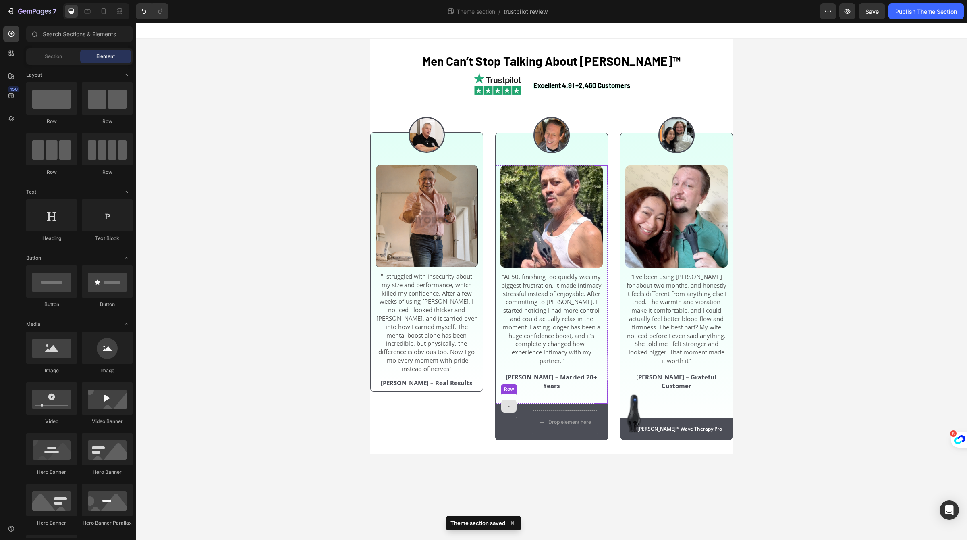
click at [507, 399] on div at bounding box center [508, 405] width 15 height 13
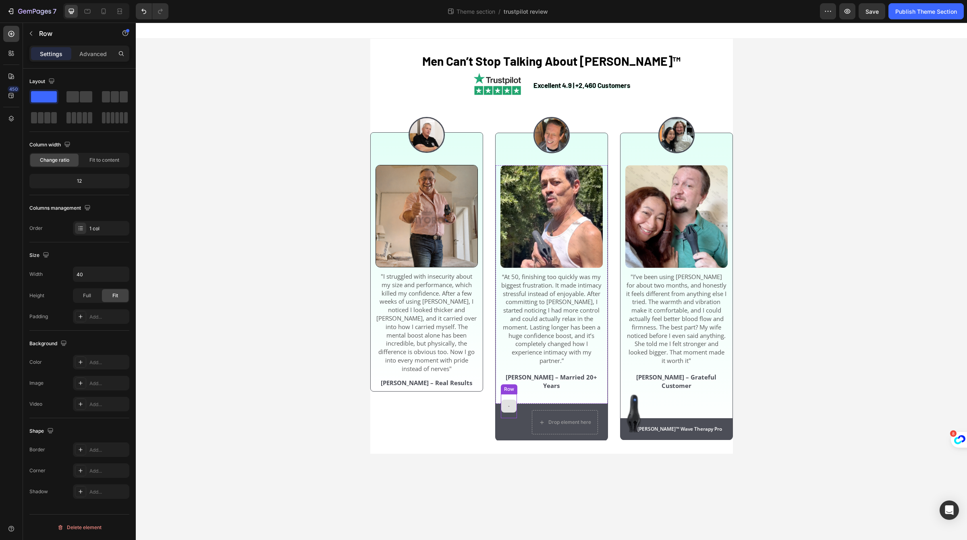
click at [509, 394] on div at bounding box center [509, 406] width 16 height 24
click at [548, 383] on icon at bounding box center [549, 386] width 5 height 6
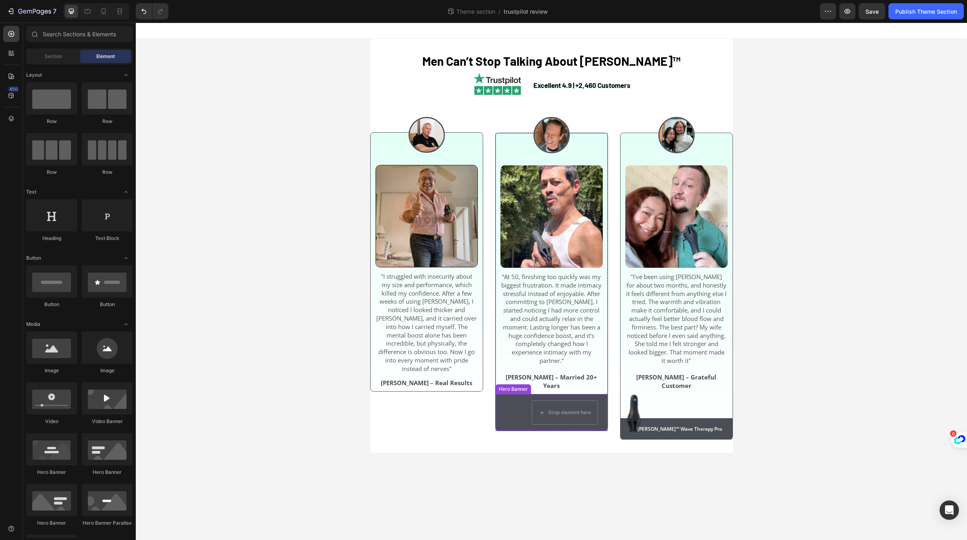
click at [528, 394] on div "Drop element here Row" at bounding box center [552, 412] width 112 height 37
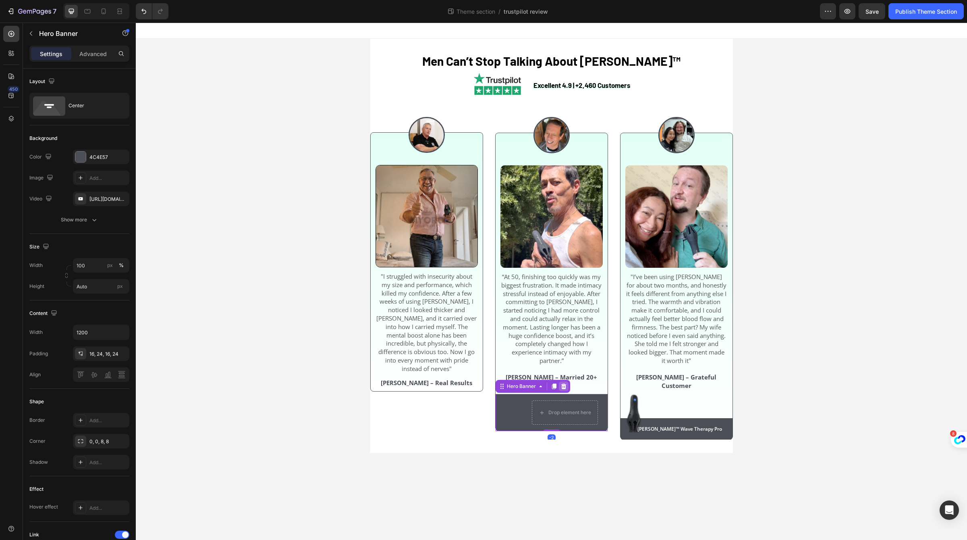
click at [564, 383] on icon at bounding box center [563, 386] width 5 height 6
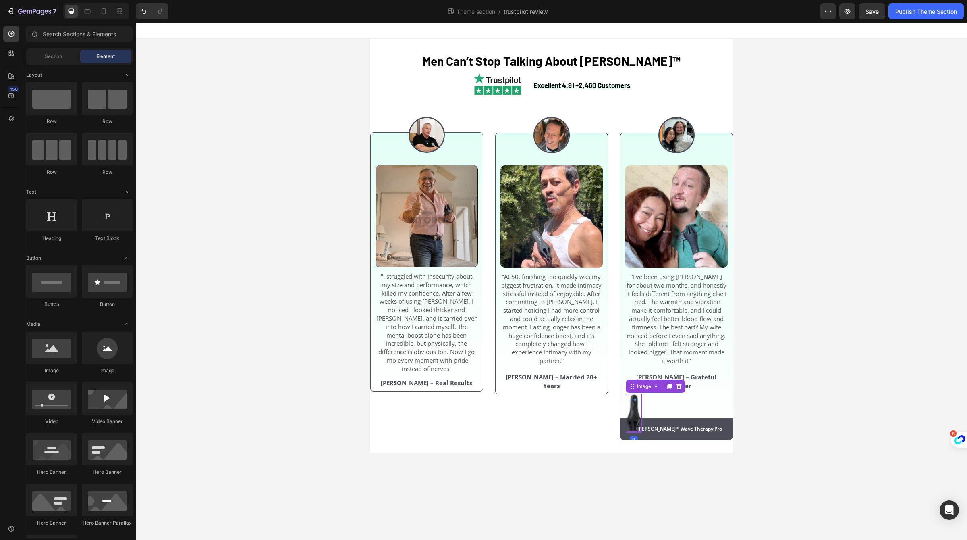
click at [626, 412] on img at bounding box center [634, 413] width 16 height 39
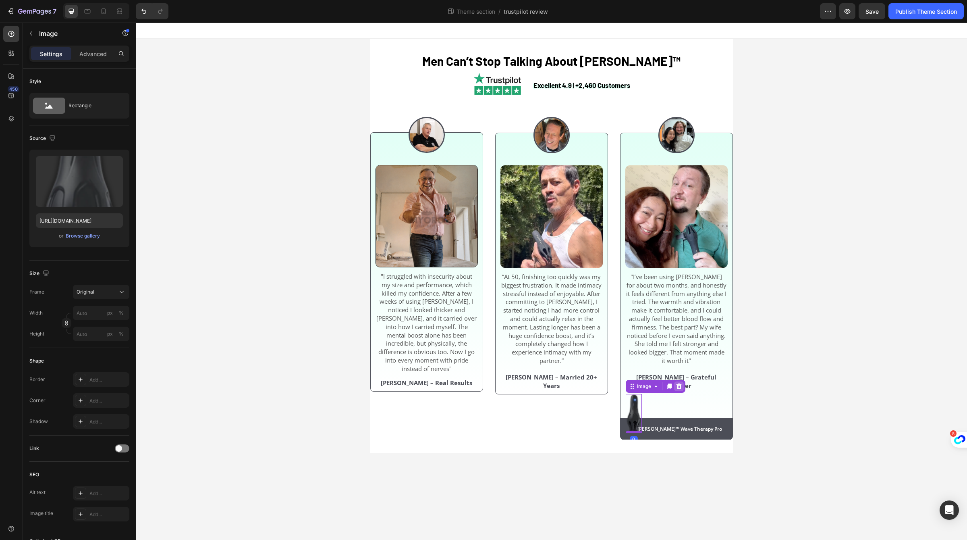
click at [678, 383] on icon at bounding box center [678, 386] width 5 height 6
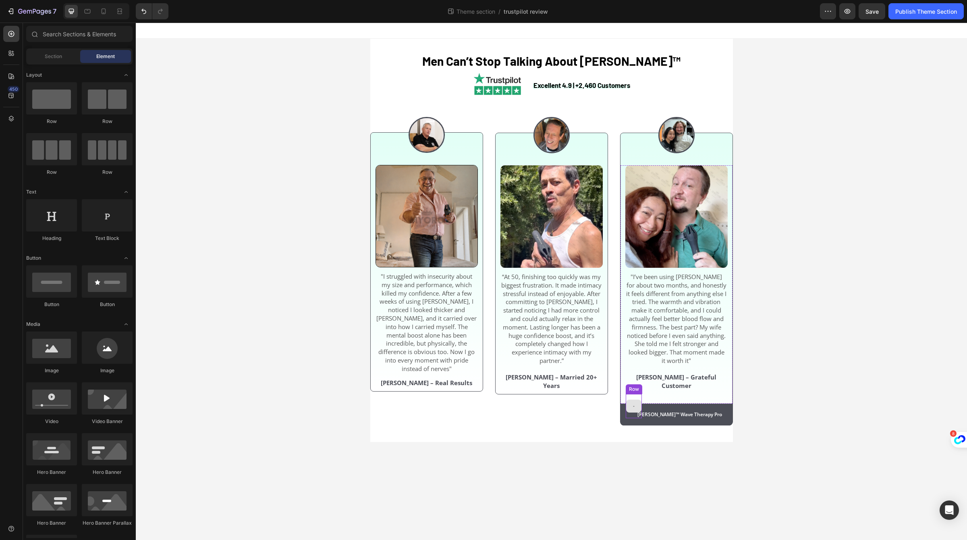
click at [634, 405] on div at bounding box center [633, 405] width 15 height 13
click at [637, 399] on div at bounding box center [633, 405] width 15 height 13
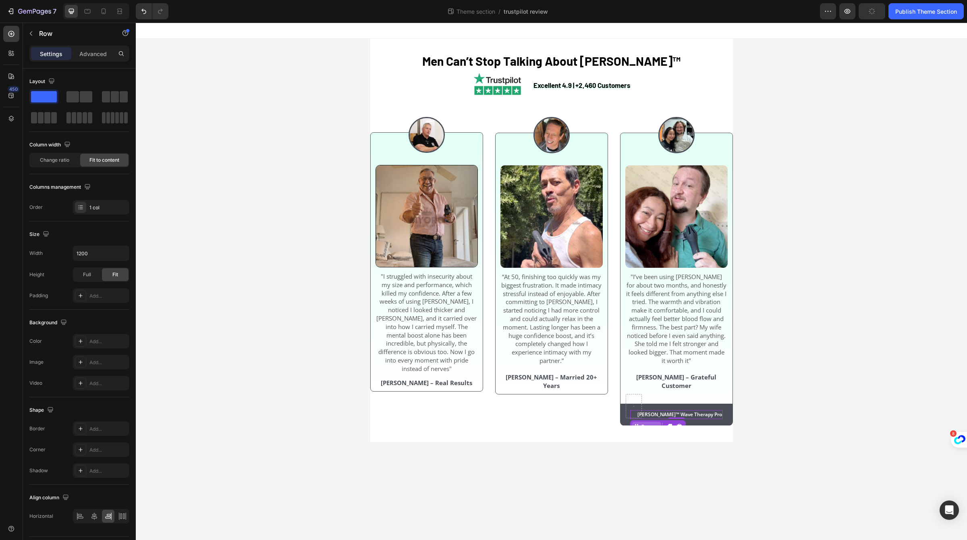
click at [642, 420] on div "Row" at bounding box center [658, 426] width 56 height 13
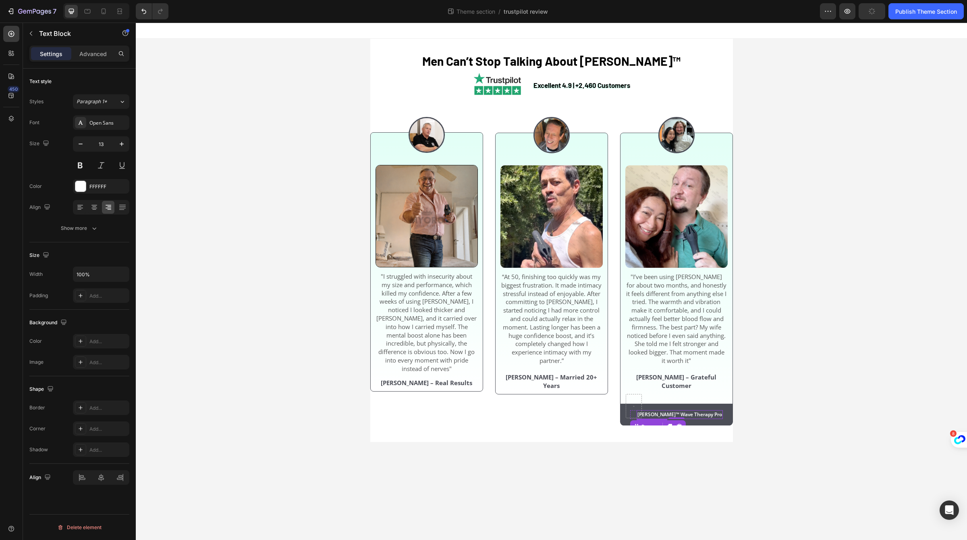
click at [661, 411] on span "[PERSON_NAME]™ Wave Therapy Pro" at bounding box center [679, 414] width 85 height 7
click at [656, 410] on div "[PERSON_NAME]™ Wave Therapy Pro" at bounding box center [680, 414] width 86 height 9
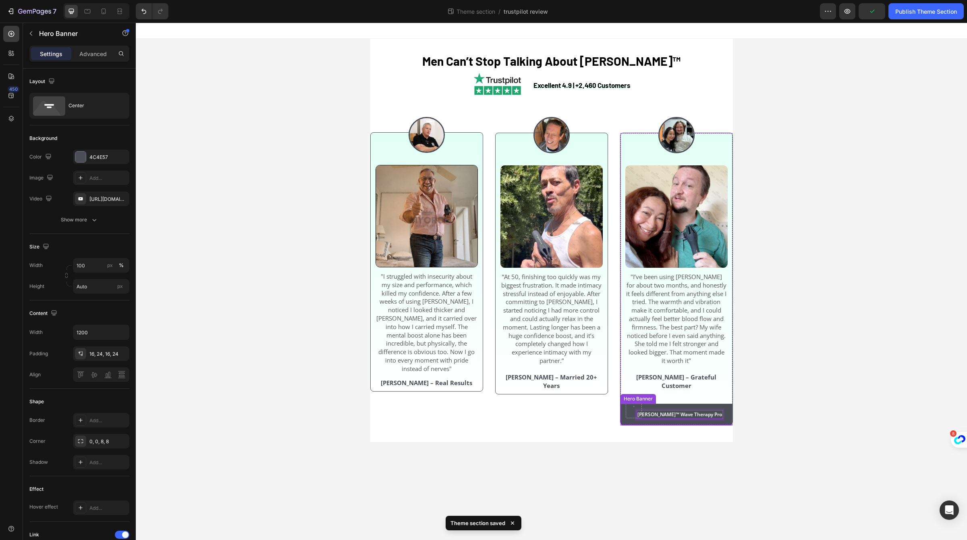
click at [647, 403] on div "[PERSON_NAME]™ Wave Therapy Pro Text Block 0 Row" at bounding box center [677, 414] width 112 height 22
click at [687, 393] on icon at bounding box center [688, 396] width 5 height 6
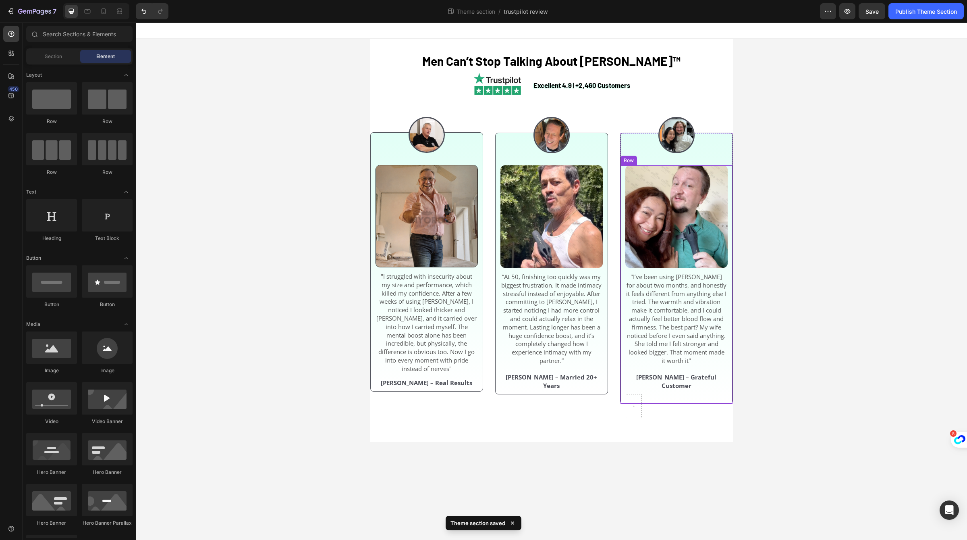
click at [642, 398] on div "Image "I’ve been using [PERSON_NAME] for about two months, and honestly it feel…" at bounding box center [676, 284] width 102 height 238
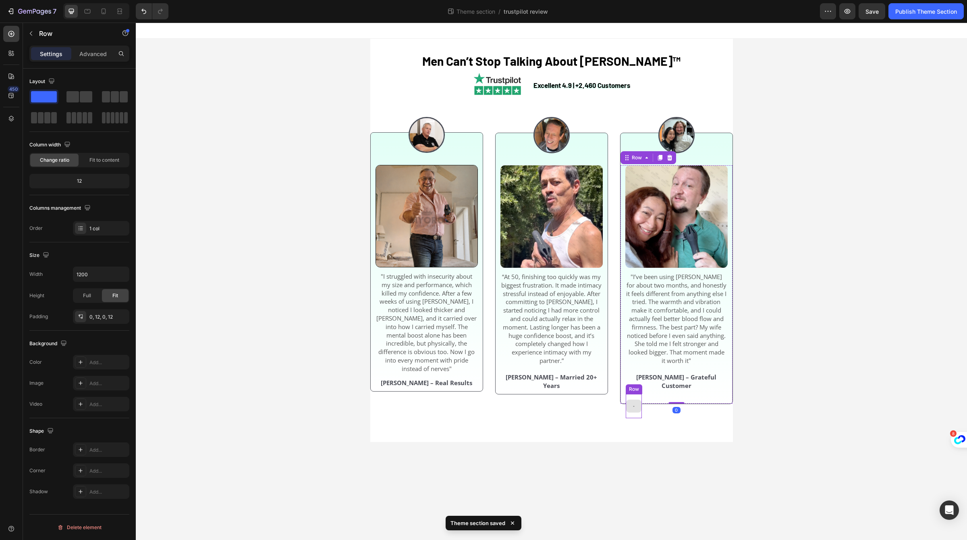
click at [631, 399] on div at bounding box center [633, 405] width 15 height 13
click at [635, 408] on div at bounding box center [634, 406] width 16 height 24
click at [675, 383] on icon at bounding box center [674, 386] width 5 height 6
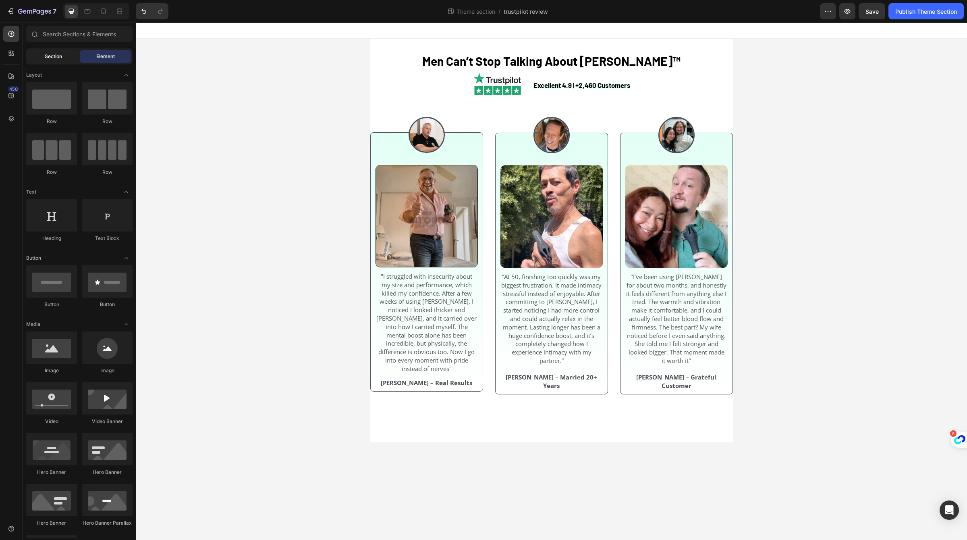
click at [64, 60] on div "Section" at bounding box center [53, 56] width 51 height 13
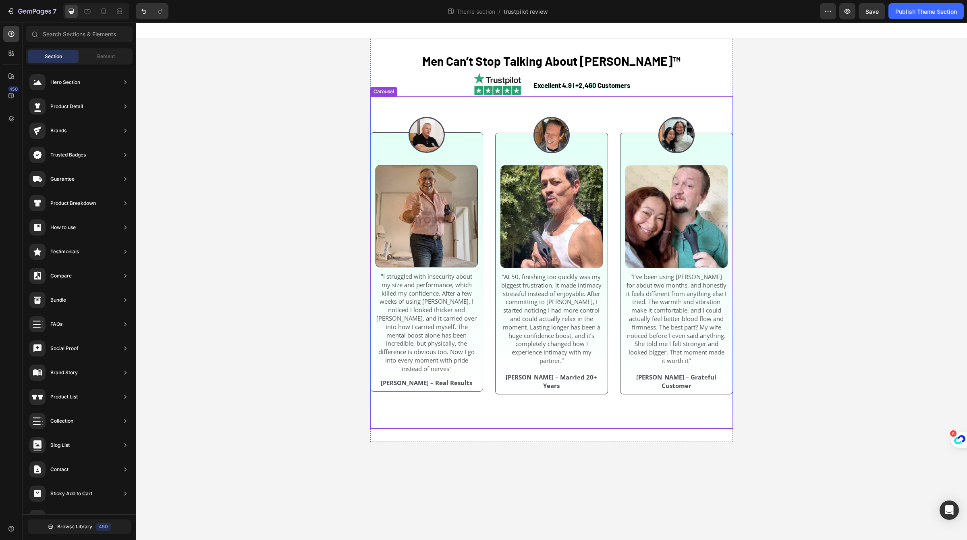
click at [487, 323] on div "Image Image "I’ve been using [PERSON_NAME] for about two months, and honestly i…" at bounding box center [551, 262] width 363 height 332
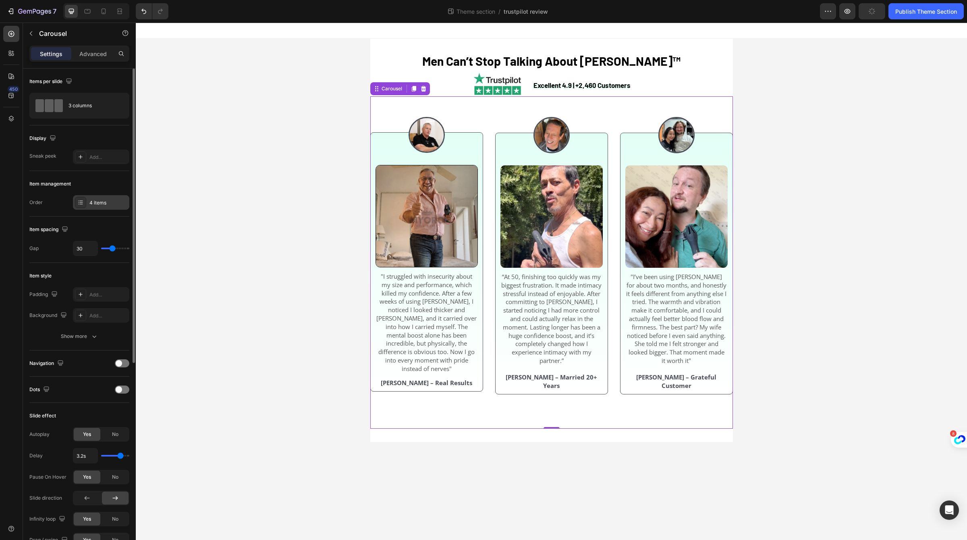
click at [88, 204] on div "4 items" at bounding box center [101, 202] width 56 height 15
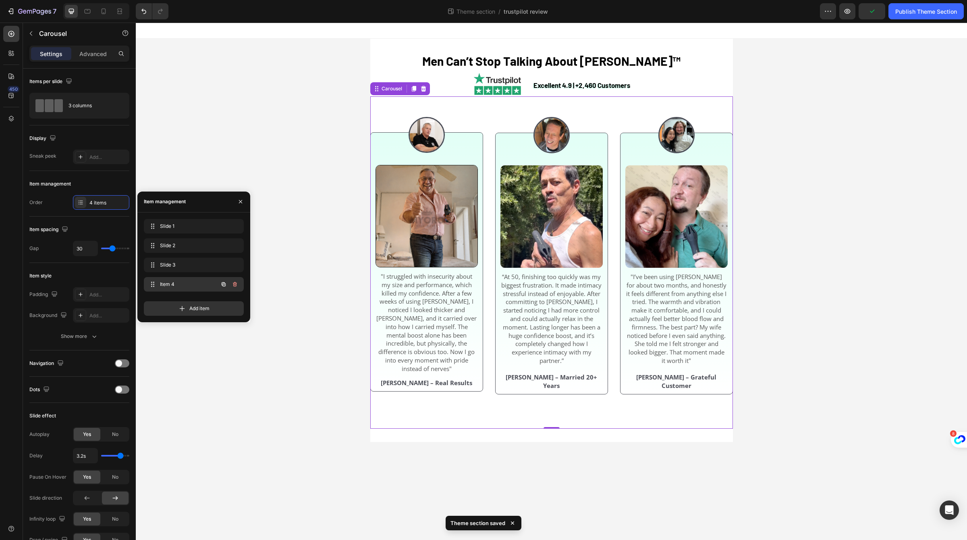
click at [166, 282] on span "Item 4" at bounding box center [183, 283] width 46 height 7
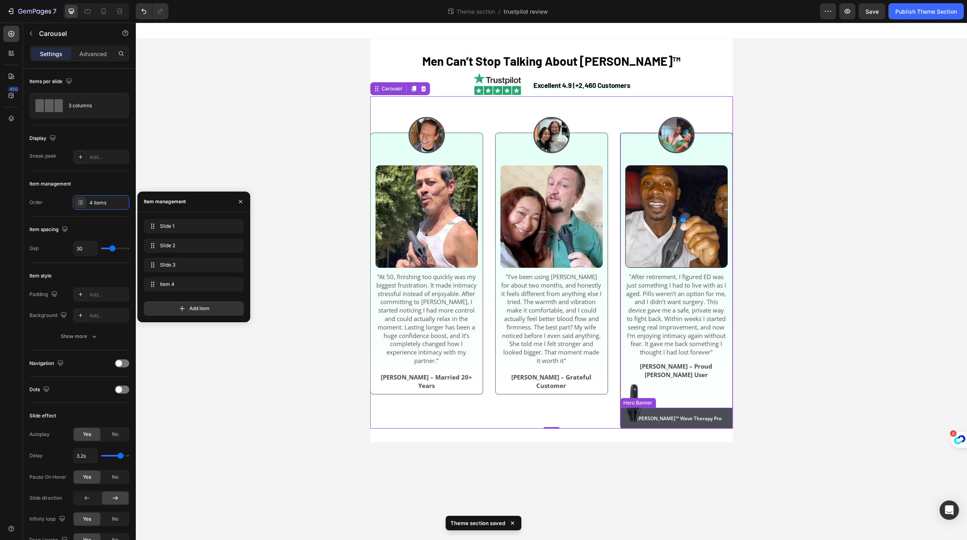
click at [641, 417] on div "[PERSON_NAME]™ Wave Therapy Pro Text Block Row" at bounding box center [676, 418] width 112 height 22
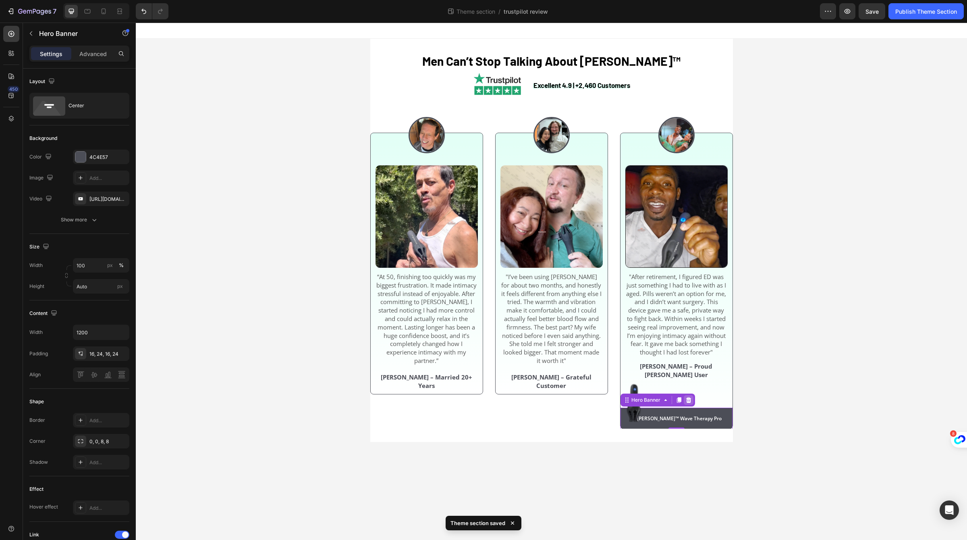
click at [688, 397] on icon at bounding box center [688, 400] width 5 height 6
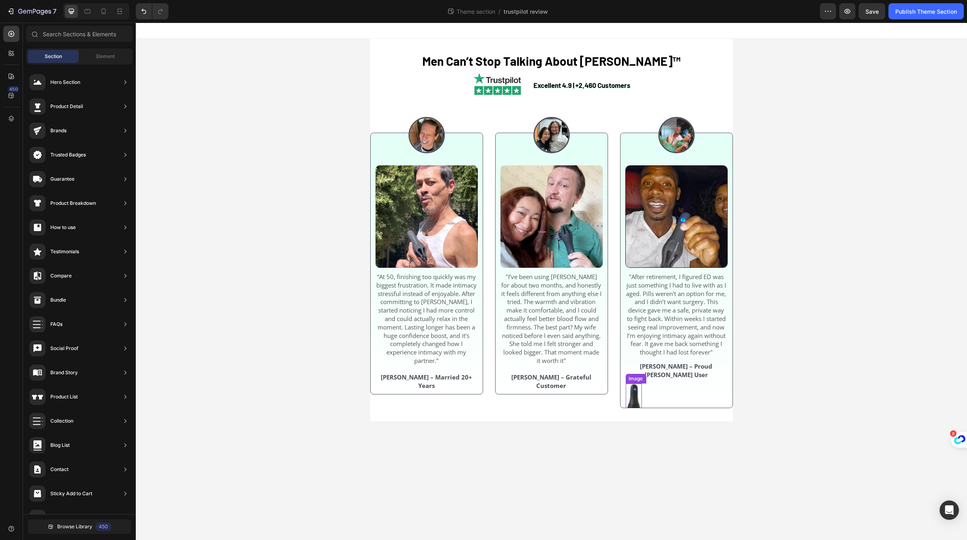
click at [634, 384] on img at bounding box center [633, 402] width 16 height 39
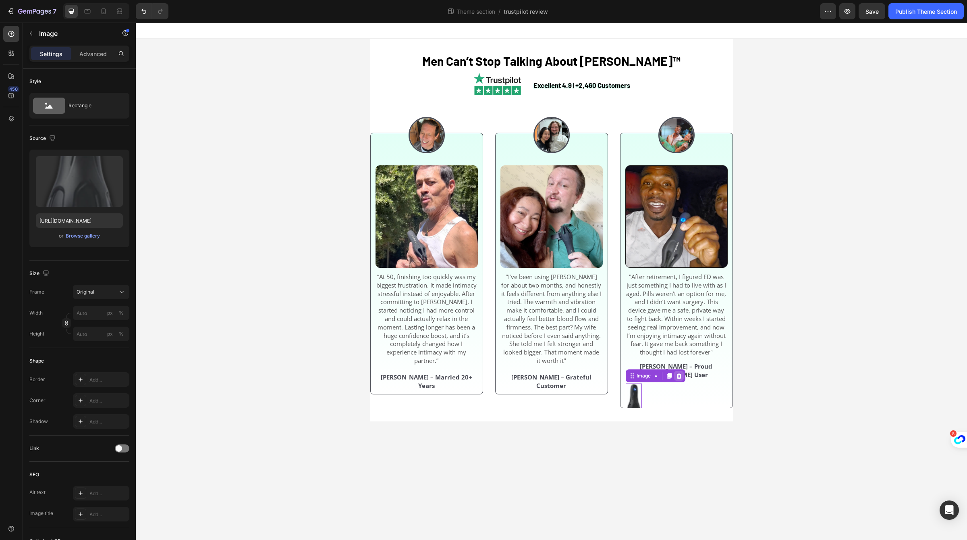
click at [680, 372] on icon at bounding box center [678, 375] width 5 height 6
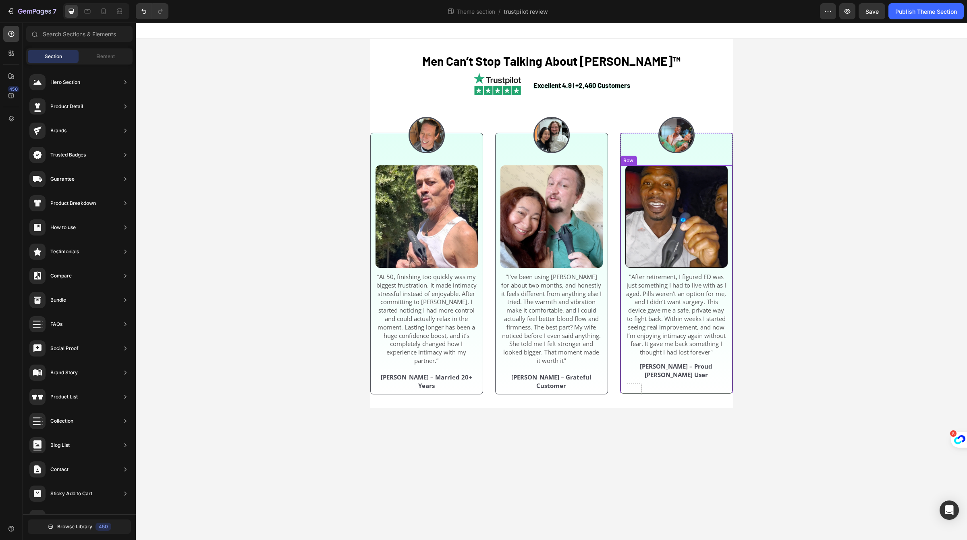
click at [630, 376] on div "Image "After retirement, I figured ED was just something I had to live with as …" at bounding box center [676, 279] width 102 height 228
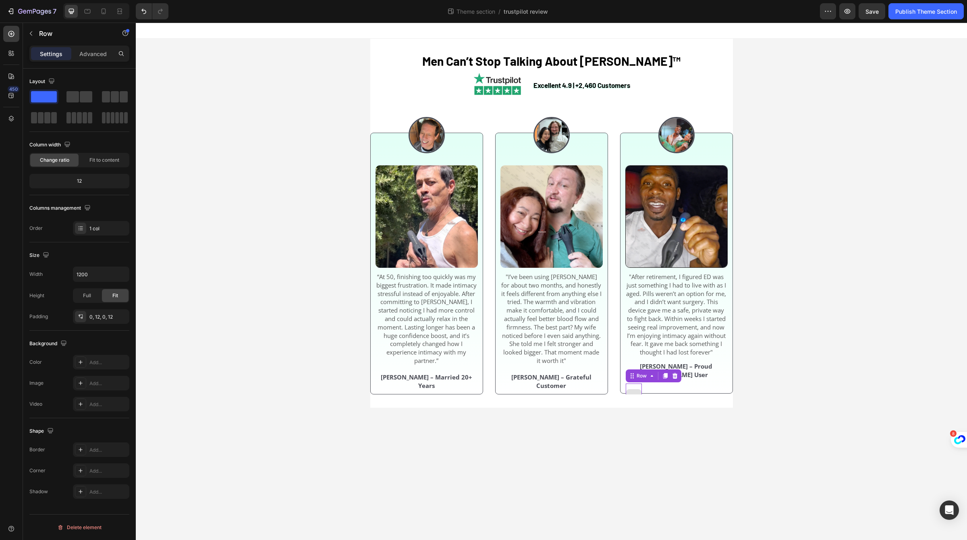
click at [631, 383] on div at bounding box center [633, 395] width 16 height 24
click at [679, 371] on div at bounding box center [675, 376] width 10 height 10
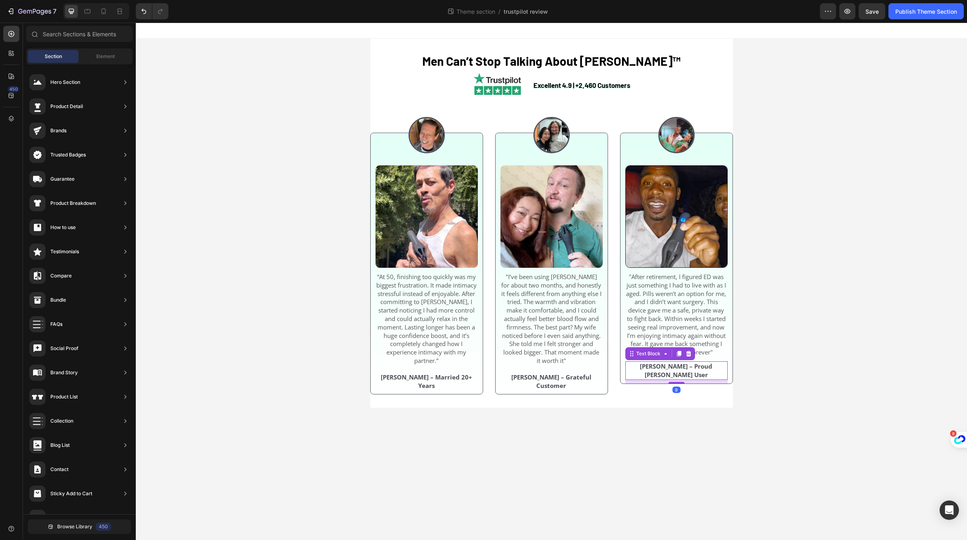
click at [664, 369] on strong "[PERSON_NAME] – Proud [PERSON_NAME] User" at bounding box center [676, 370] width 73 height 17
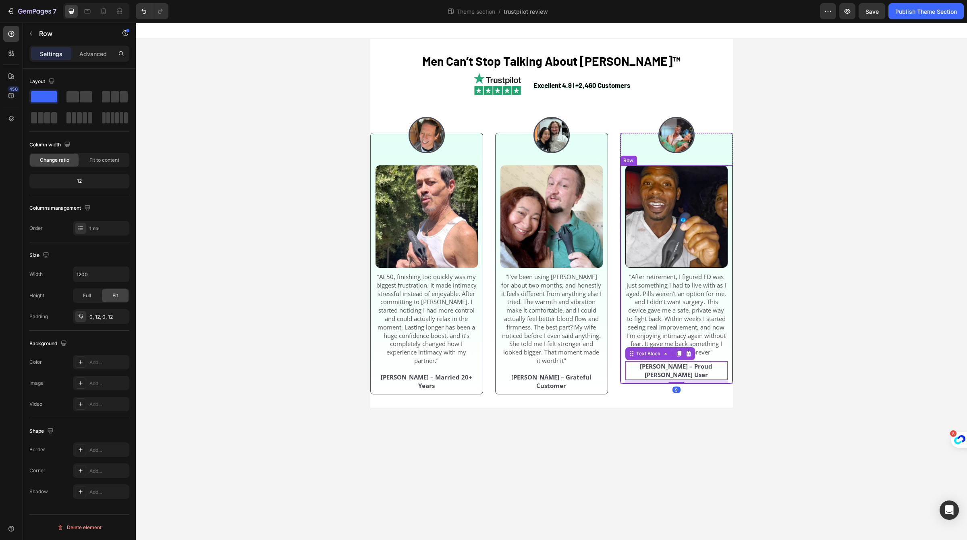
click at [622, 357] on div "Image "After retirement, I figured ED was just something I had to live with as …" at bounding box center [676, 274] width 112 height 218
click at [640, 370] on strong "[PERSON_NAME] – Proud [PERSON_NAME] User" at bounding box center [676, 370] width 73 height 17
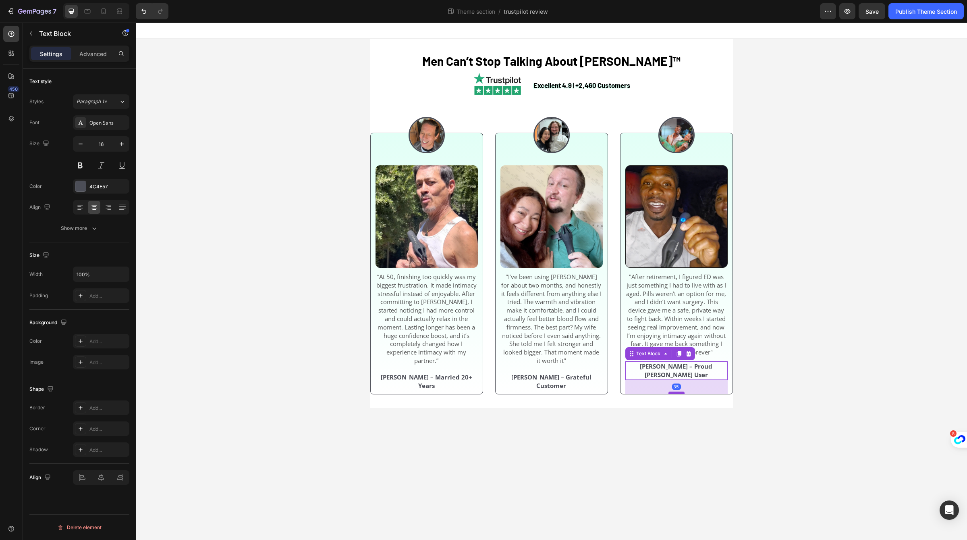
drag, startPoint x: 674, startPoint y: 377, endPoint x: 674, endPoint y: 388, distance: 10.9
click at [674, 391] on div at bounding box center [676, 392] width 16 height 2
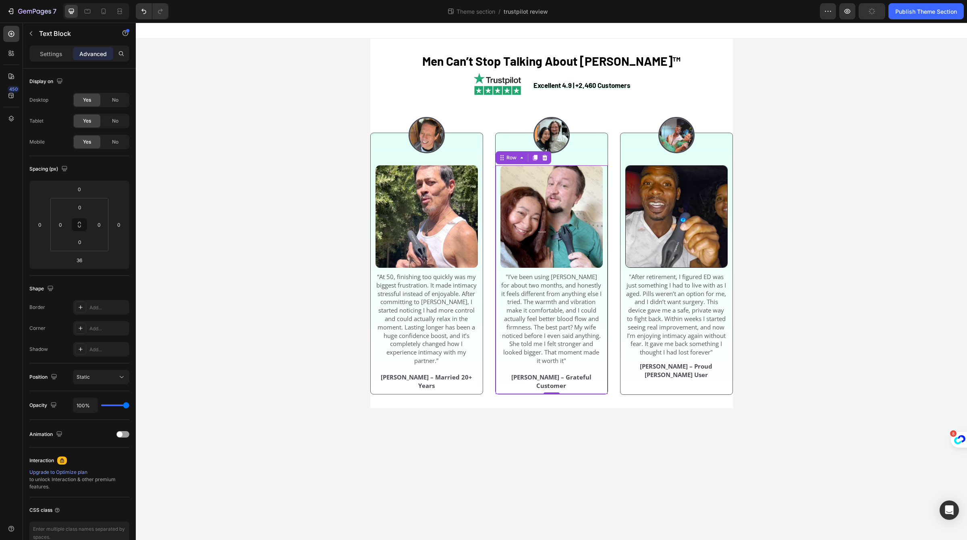
click at [550, 387] on div "Image "I’ve been using [PERSON_NAME] for about two months, and honestly it feel…" at bounding box center [551, 279] width 112 height 228
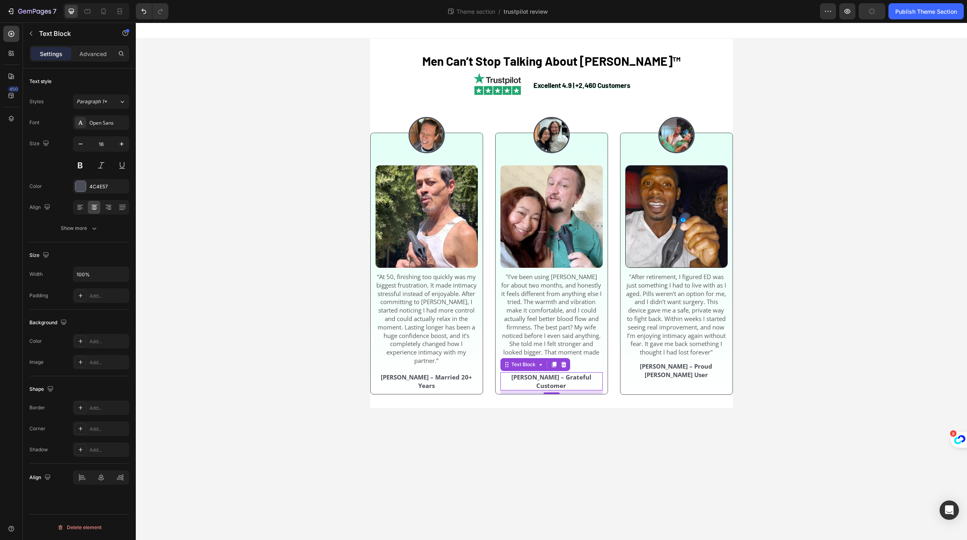
click at [543, 383] on strong "[PERSON_NAME] – Grateful Customer" at bounding box center [551, 381] width 80 height 17
drag, startPoint x: 557, startPoint y: 388, endPoint x: 557, endPoint y: 399, distance: 10.9
click at [557, 402] on div at bounding box center [551, 403] width 16 height 2
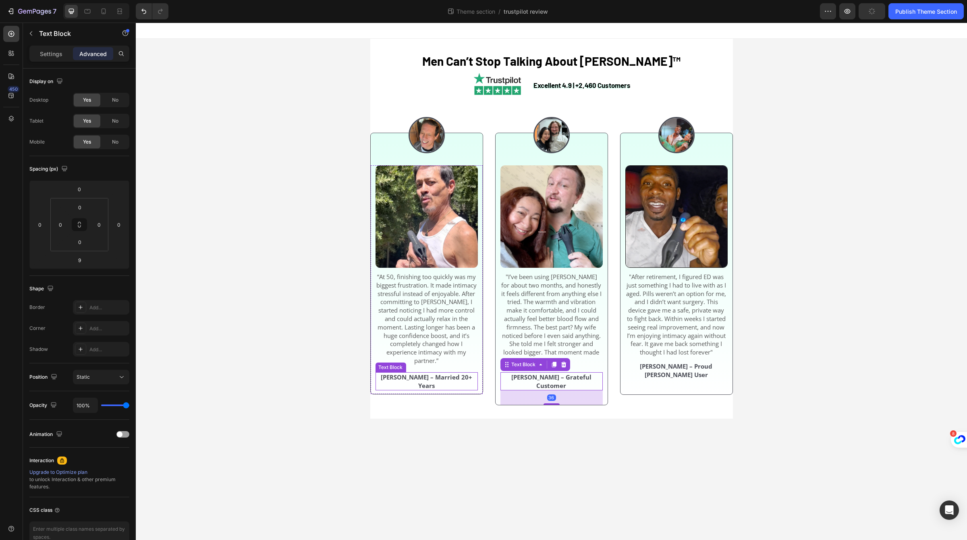
click at [451, 380] on strong "[PERSON_NAME] – Married 20+ Years" at bounding box center [426, 381] width 91 height 17
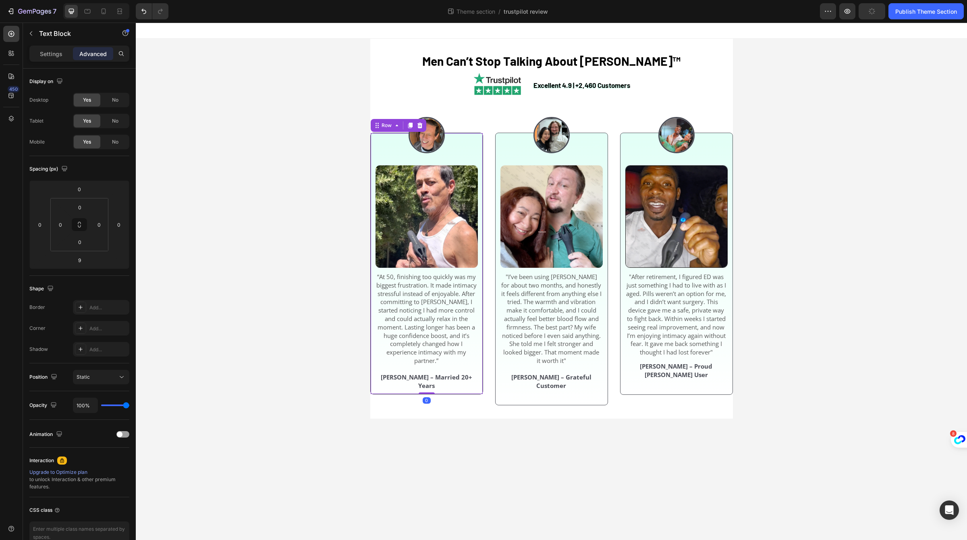
click at [428, 388] on div "Image “At 50, finishing too quickly was my biggest frustration. It made intimac…" at bounding box center [426, 264] width 113 height 262
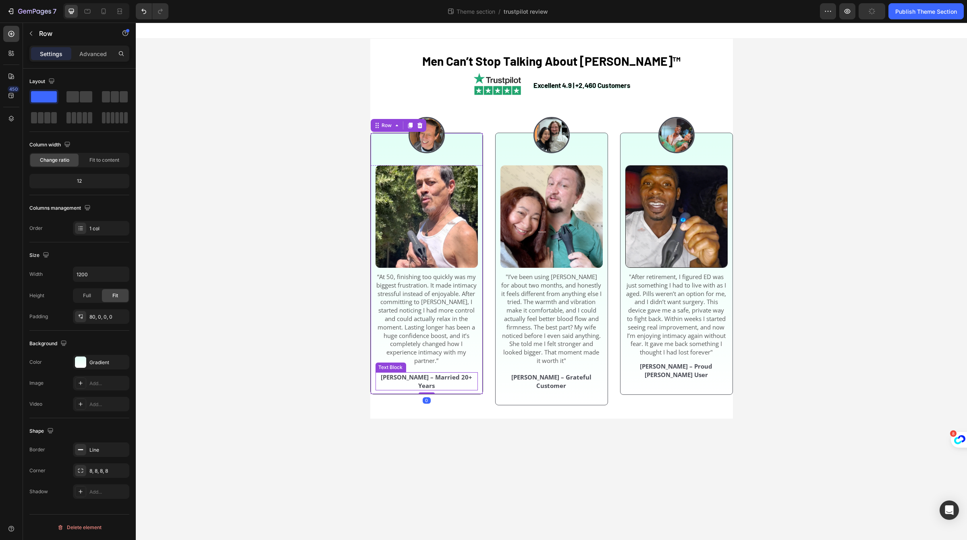
click at [425, 381] on strong "[PERSON_NAME] – Married 20+ Years" at bounding box center [426, 381] width 91 height 17
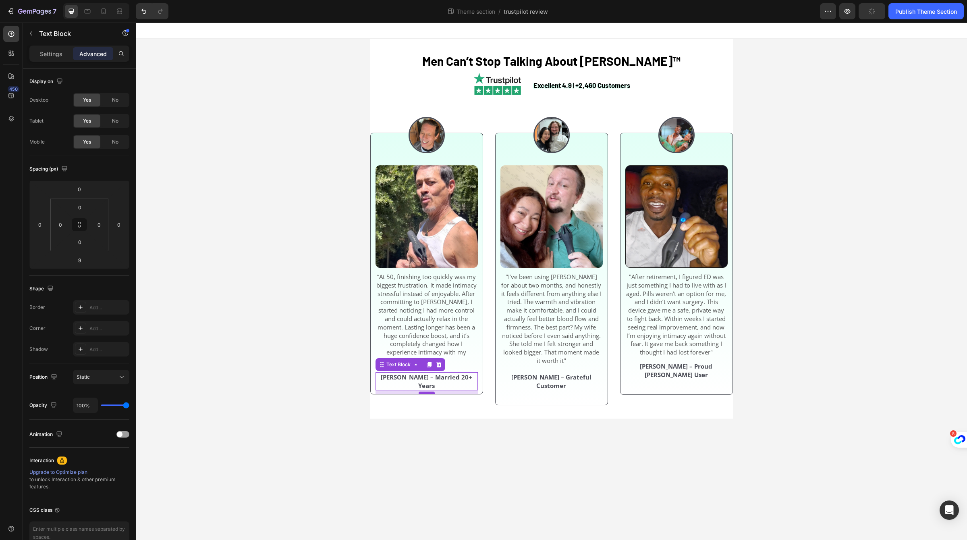
click at [426, 390] on div "9" at bounding box center [426, 390] width 102 height 0
drag, startPoint x: 426, startPoint y: 388, endPoint x: 427, endPoint y: 393, distance: 4.9
click at [427, 396] on div at bounding box center [426, 397] width 16 height 2
type input "21"
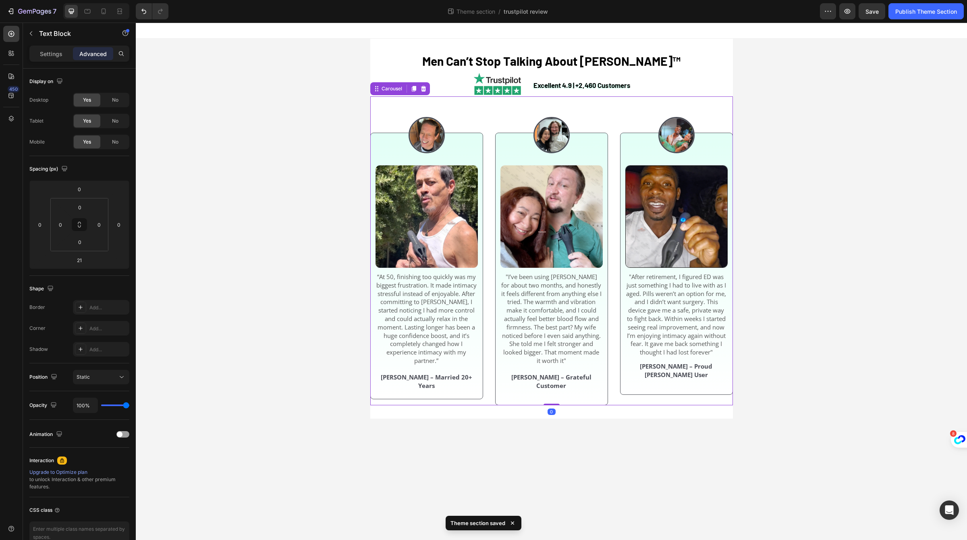
click at [489, 128] on div "Image Image "I’ve been using [PERSON_NAME] for about two months, and honestly i…" at bounding box center [551, 250] width 363 height 309
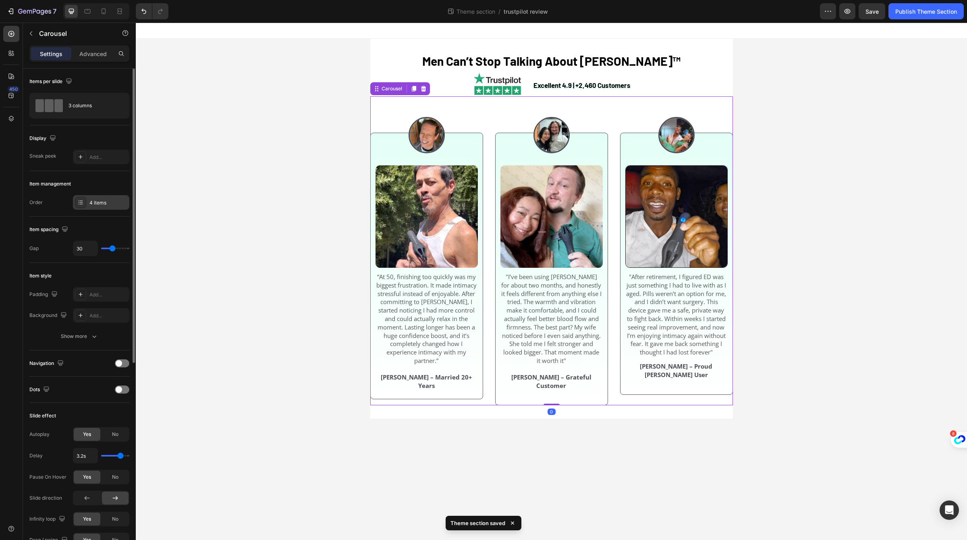
click at [100, 204] on div "4 items" at bounding box center [108, 202] width 38 height 7
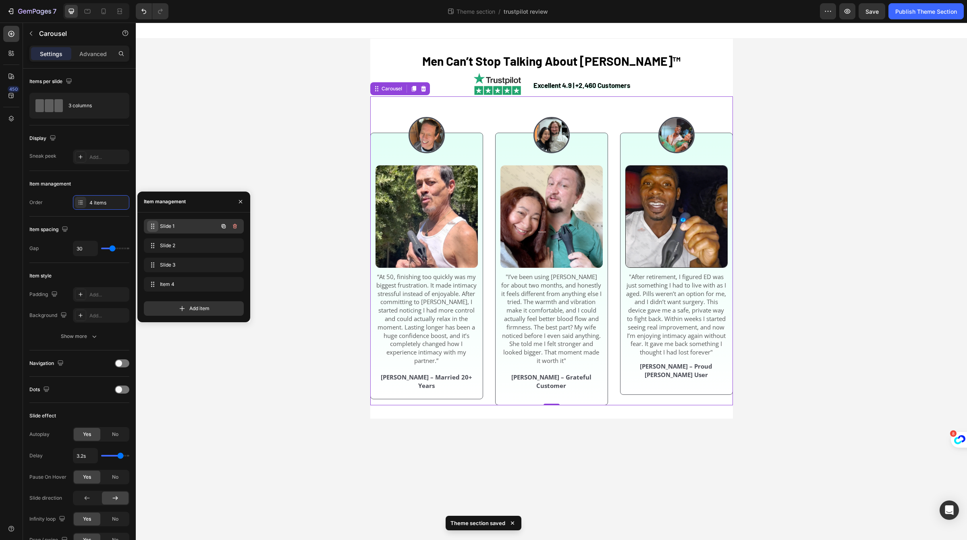
click at [157, 226] on div "Slide 1 Slide 1" at bounding box center [182, 225] width 71 height 11
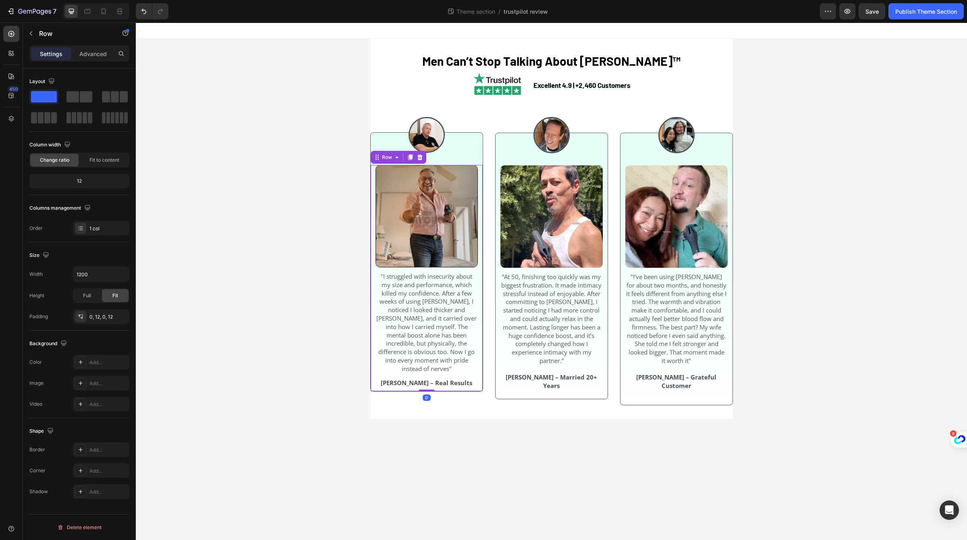
click at [446, 383] on div "Image "I struggled with insecurity about my size and performance, which killed …" at bounding box center [427, 278] width 102 height 226
click at [429, 384] on div "Image "I struggled with insecurity about my size and performance, which killed …" at bounding box center [427, 278] width 102 height 226
drag, startPoint x: 427, startPoint y: 383, endPoint x: 428, endPoint y: 392, distance: 8.5
click at [428, 397] on div at bounding box center [427, 398] width 16 height 2
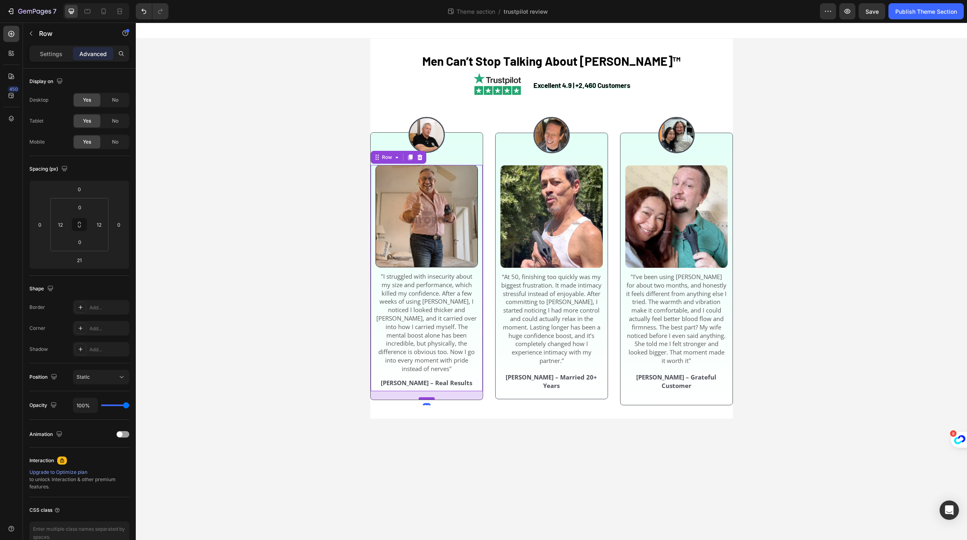
click at [428, 397] on div at bounding box center [427, 398] width 16 height 2
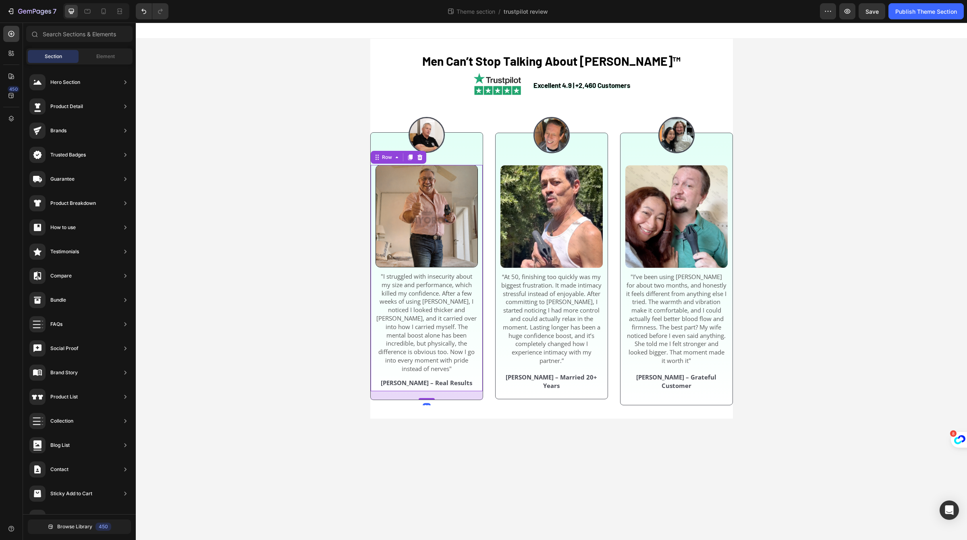
click at [402, 427] on body "Men Can’t Stop Talking About [PERSON_NAME]™ Heading Excellent 4.9 | +2,460 Cust…" at bounding box center [551, 281] width 831 height 517
click at [883, 3] on div "Save" at bounding box center [872, 11] width 27 height 16
click at [873, 7] on div "Save" at bounding box center [872, 11] width 13 height 8
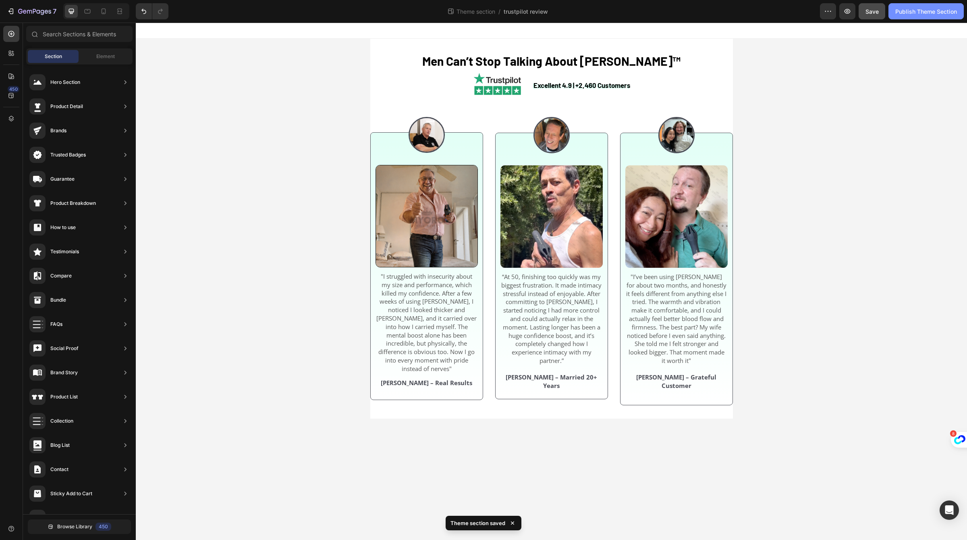
click at [906, 17] on button "Publish Theme Section" at bounding box center [926, 11] width 75 height 16
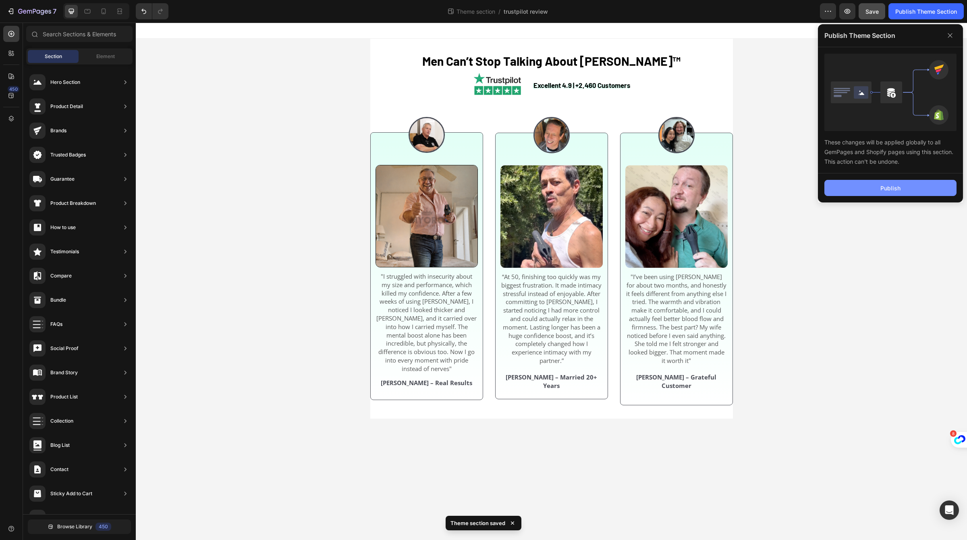
click at [839, 193] on button "Publish" at bounding box center [890, 188] width 132 height 16
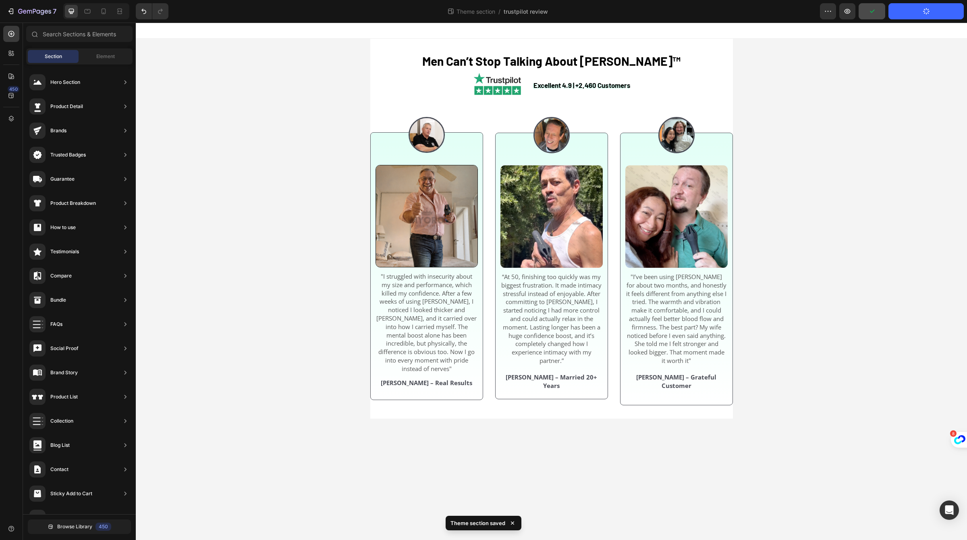
click at [839, 193] on div "Men Can’t Stop Talking About [PERSON_NAME]™ Heading Excellent 4.9 | +2,460 Cust…" at bounding box center [551, 229] width 831 height 380
